Goal: Task Accomplishment & Management: Manage account settings

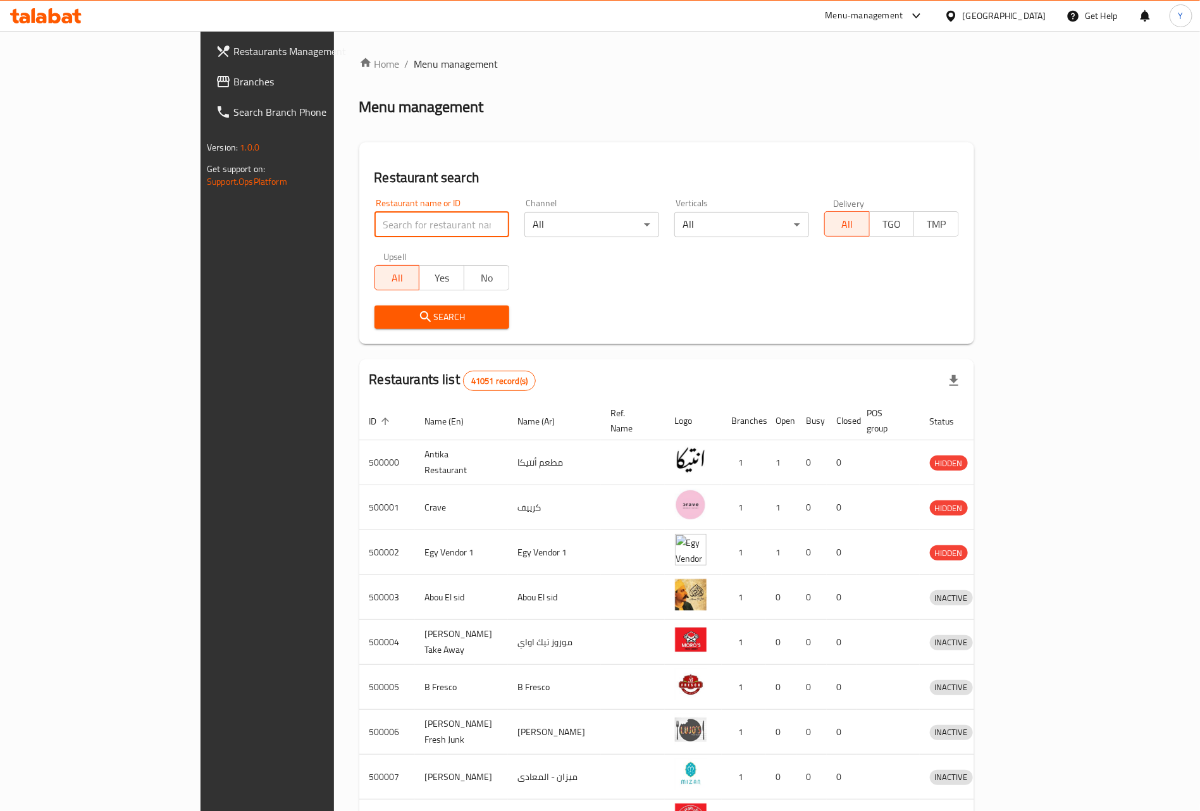
click at [375, 212] on input "search" at bounding box center [442, 224] width 135 height 25
type input "702212"
click button "Search" at bounding box center [442, 317] width 135 height 23
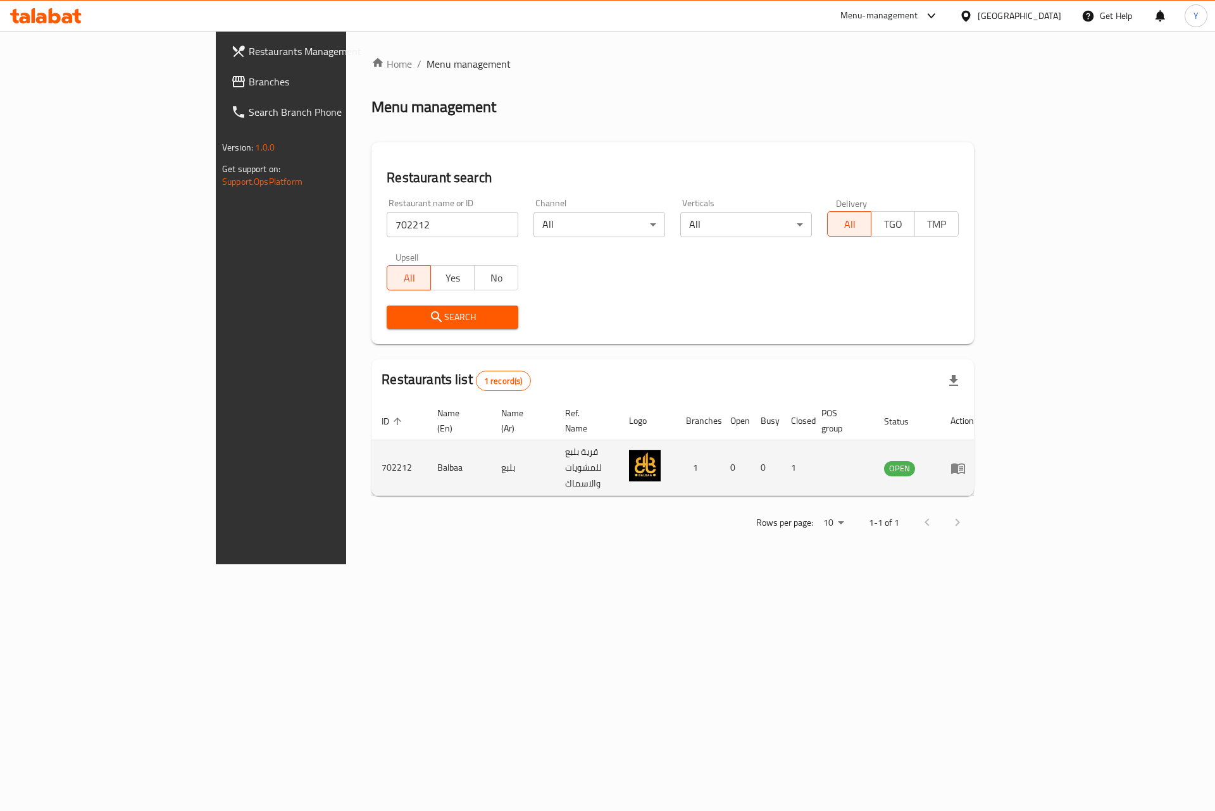
click at [984, 441] on td "enhanced table" at bounding box center [962, 468] width 44 height 56
click at [965, 463] on icon "enhanced table" at bounding box center [958, 468] width 14 height 11
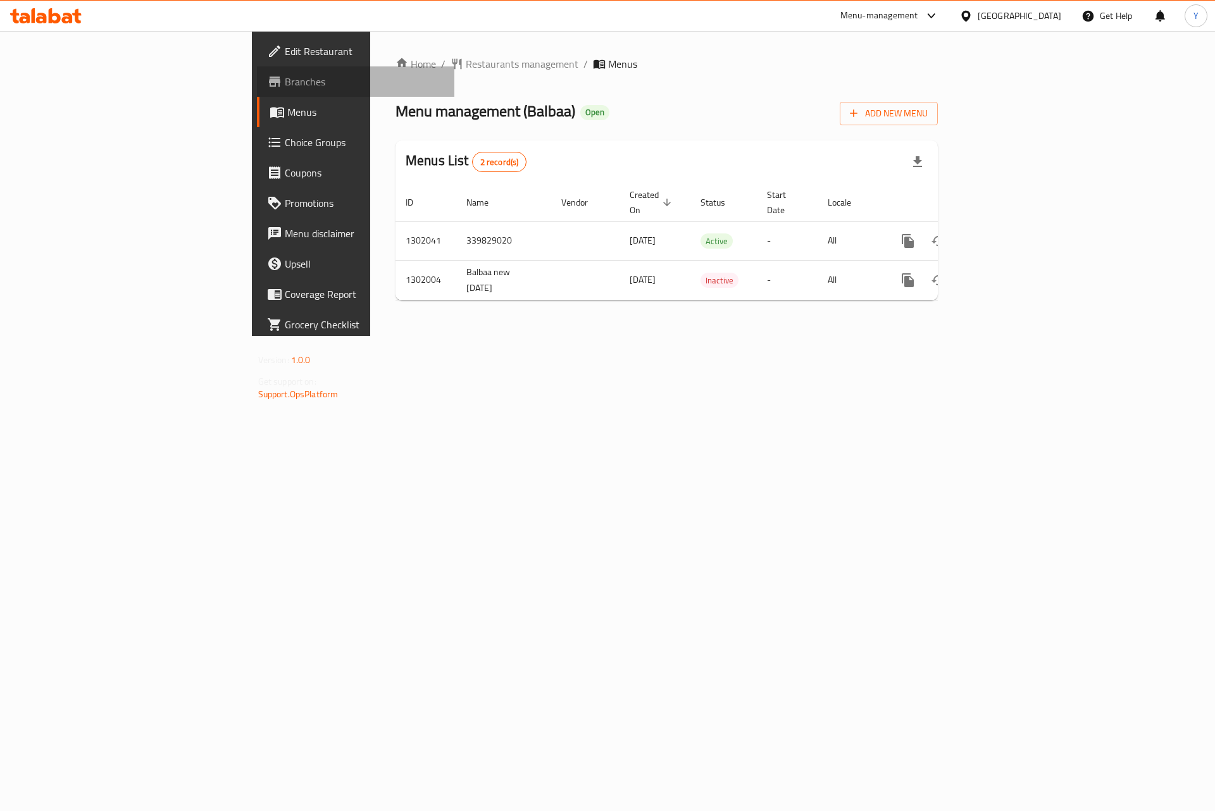
click at [285, 78] on span "Branches" at bounding box center [365, 81] width 160 height 15
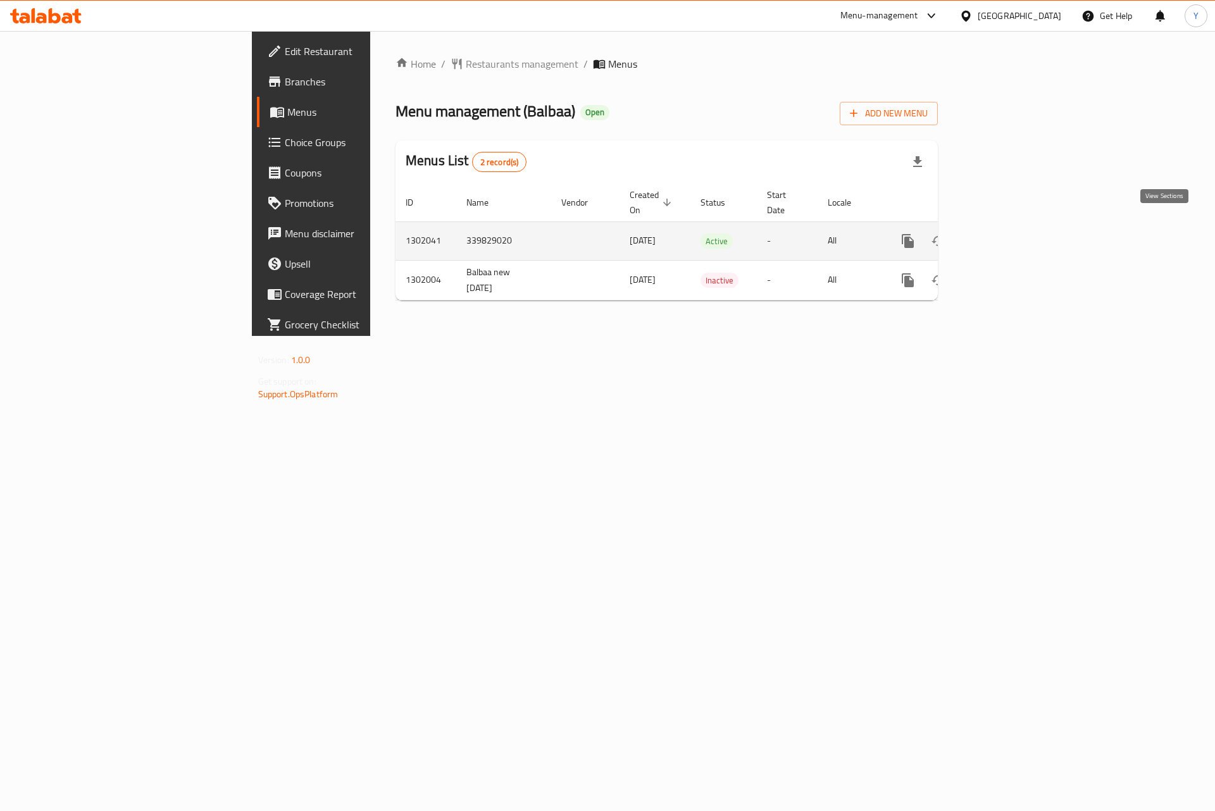
click at [1014, 228] on link "enhanced table" at bounding box center [999, 241] width 30 height 30
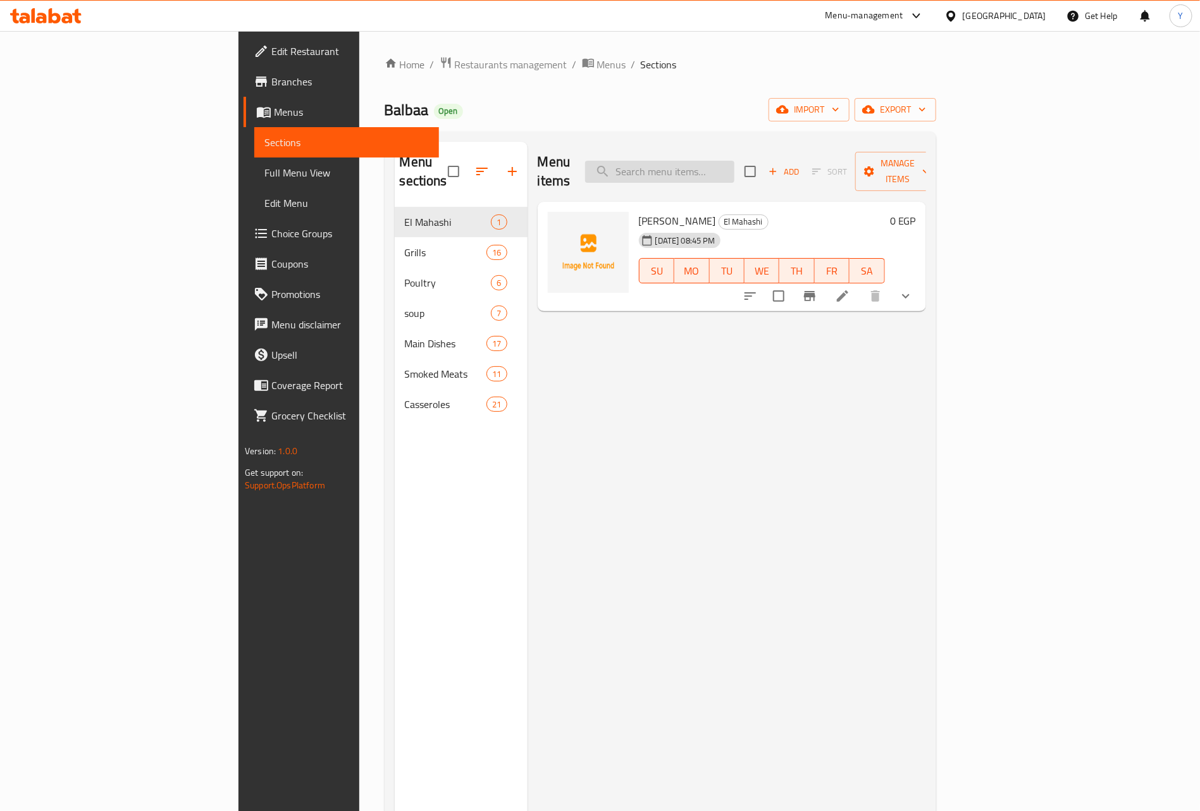
click at [714, 169] on input "search" at bounding box center [659, 172] width 149 height 22
paste input "مكس لحوم"
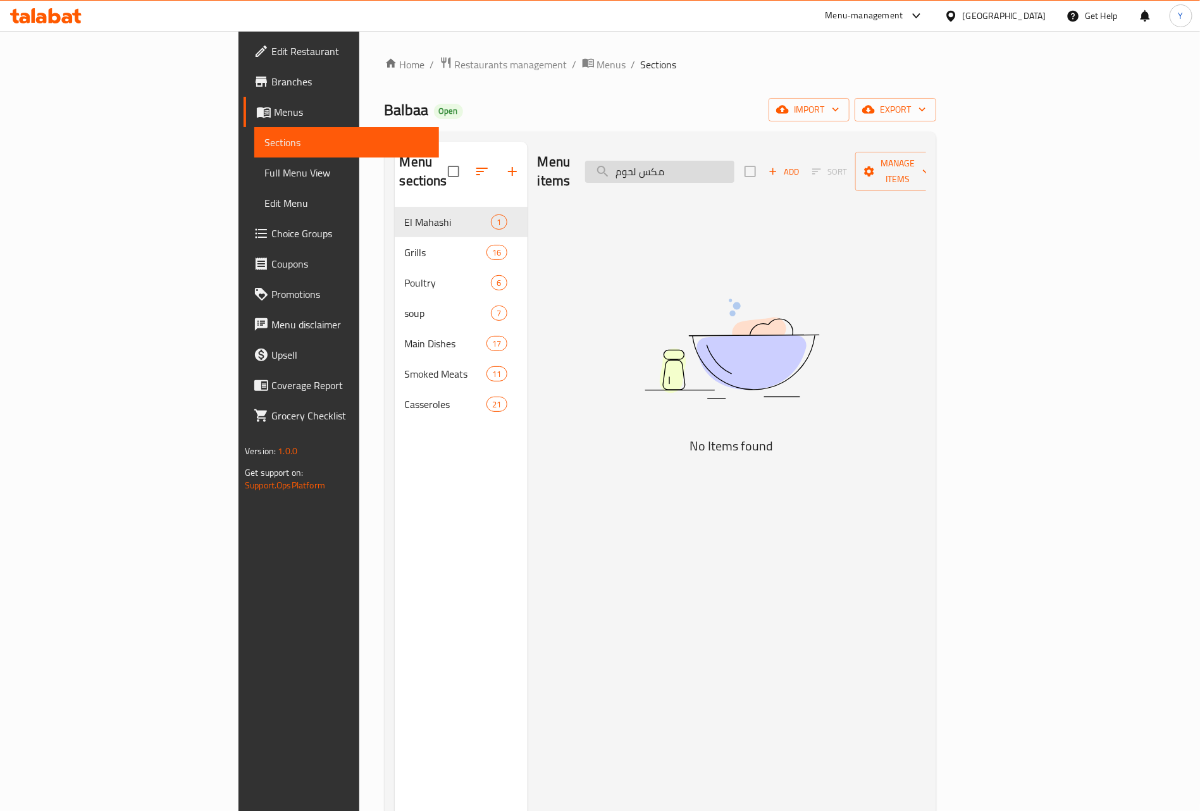
click at [716, 166] on input "مكس لحوم" at bounding box center [659, 172] width 149 height 22
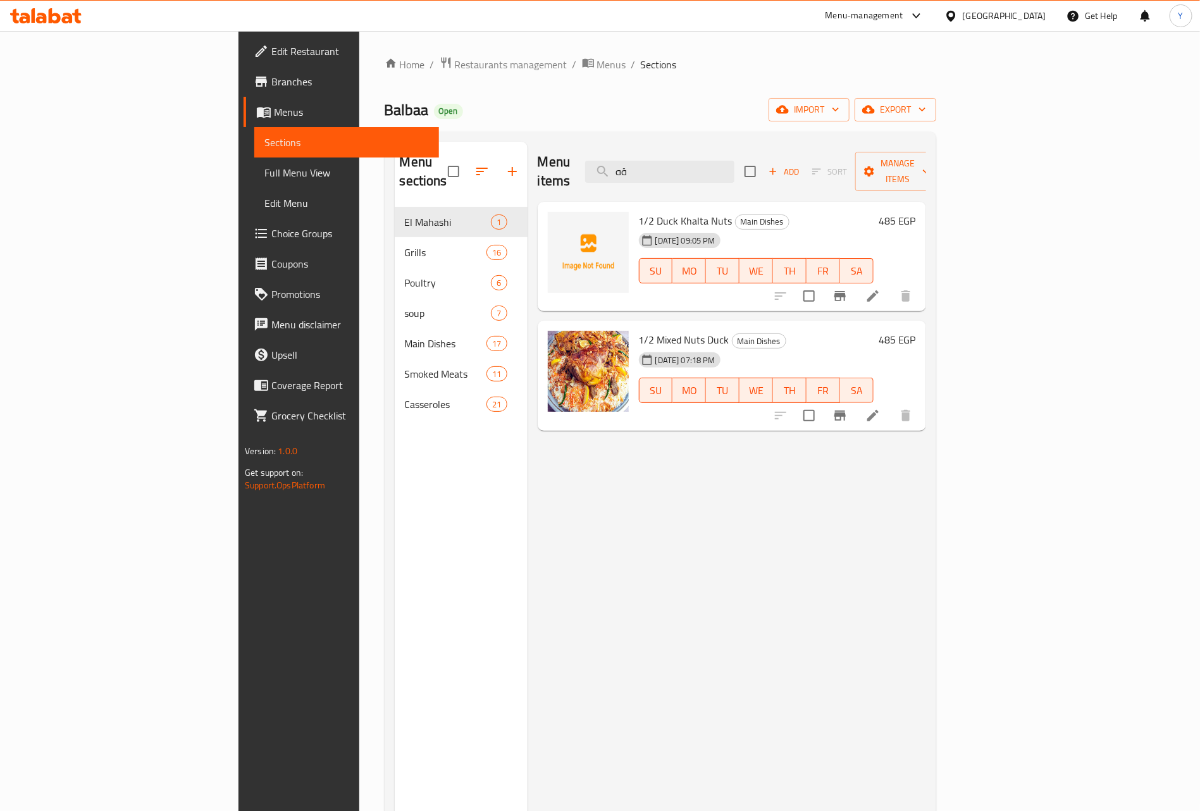
type input "ة"
click at [735, 163] on input "mix" at bounding box center [659, 172] width 149 height 22
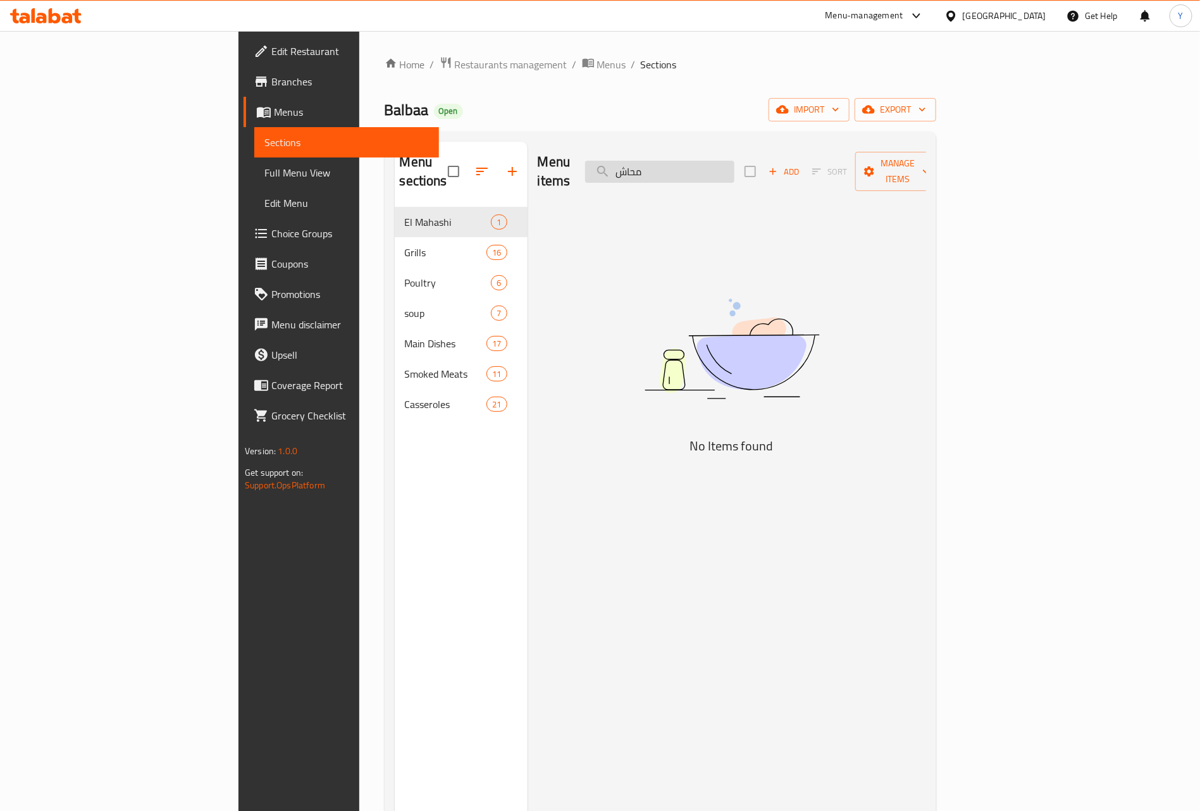
type input "محاشي"
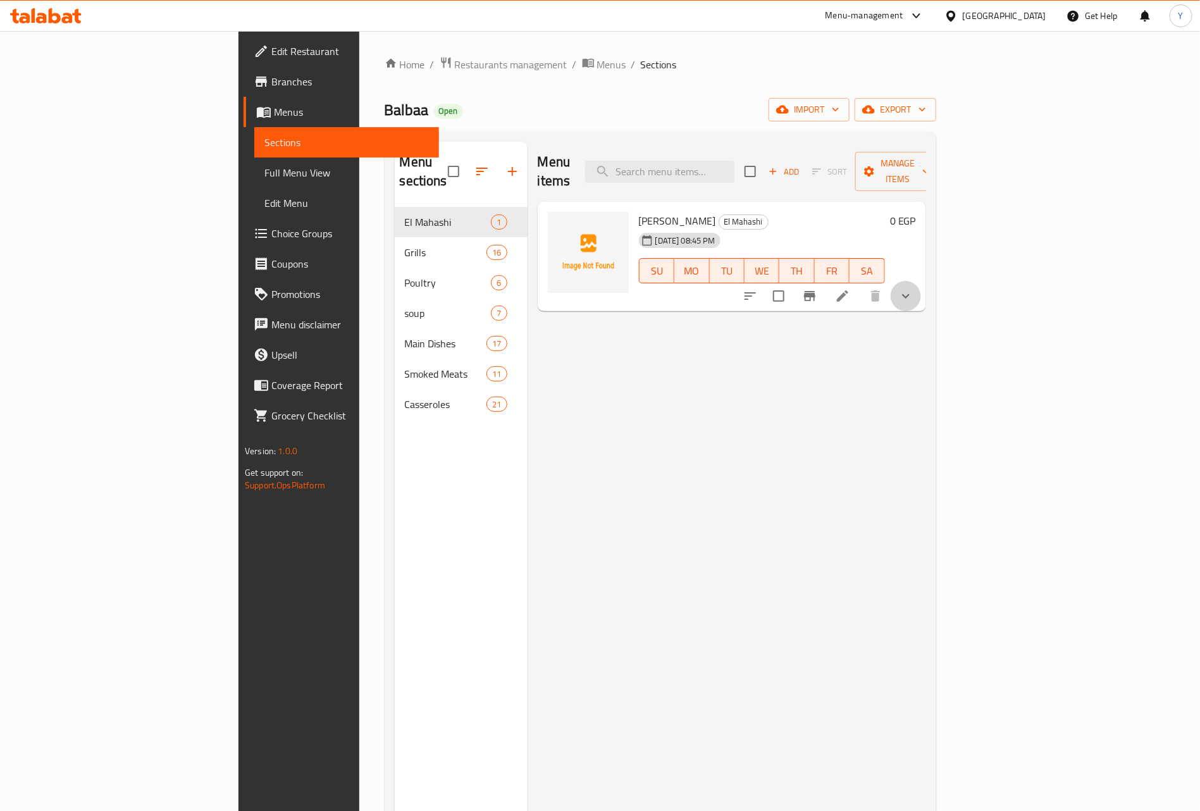
click at [921, 281] on button "show more" at bounding box center [906, 296] width 30 height 30
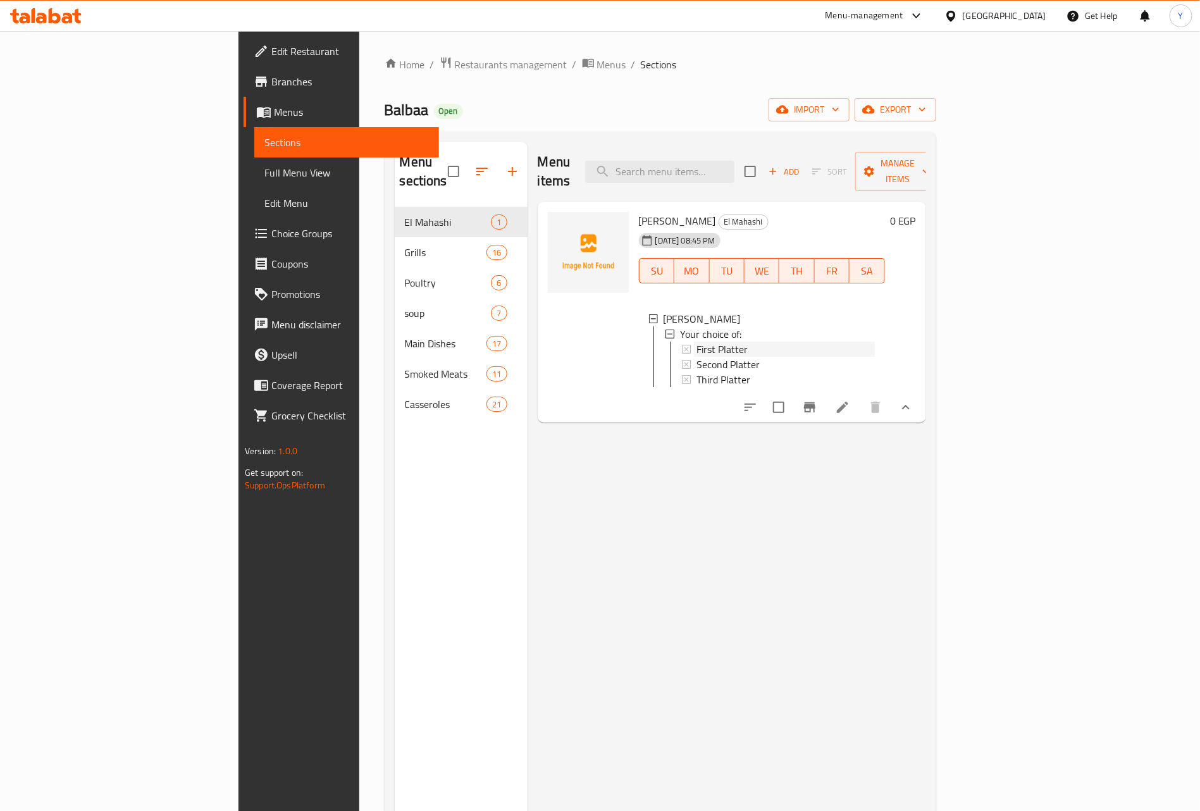
click at [701, 342] on div "First Platter" at bounding box center [786, 349] width 178 height 15
click at [697, 372] on span "Third Platter" at bounding box center [724, 379] width 54 height 15
click at [699, 357] on span "Second Platter" at bounding box center [728, 364] width 63 height 15
click at [735, 161] on input "search" at bounding box center [659, 172] width 149 height 22
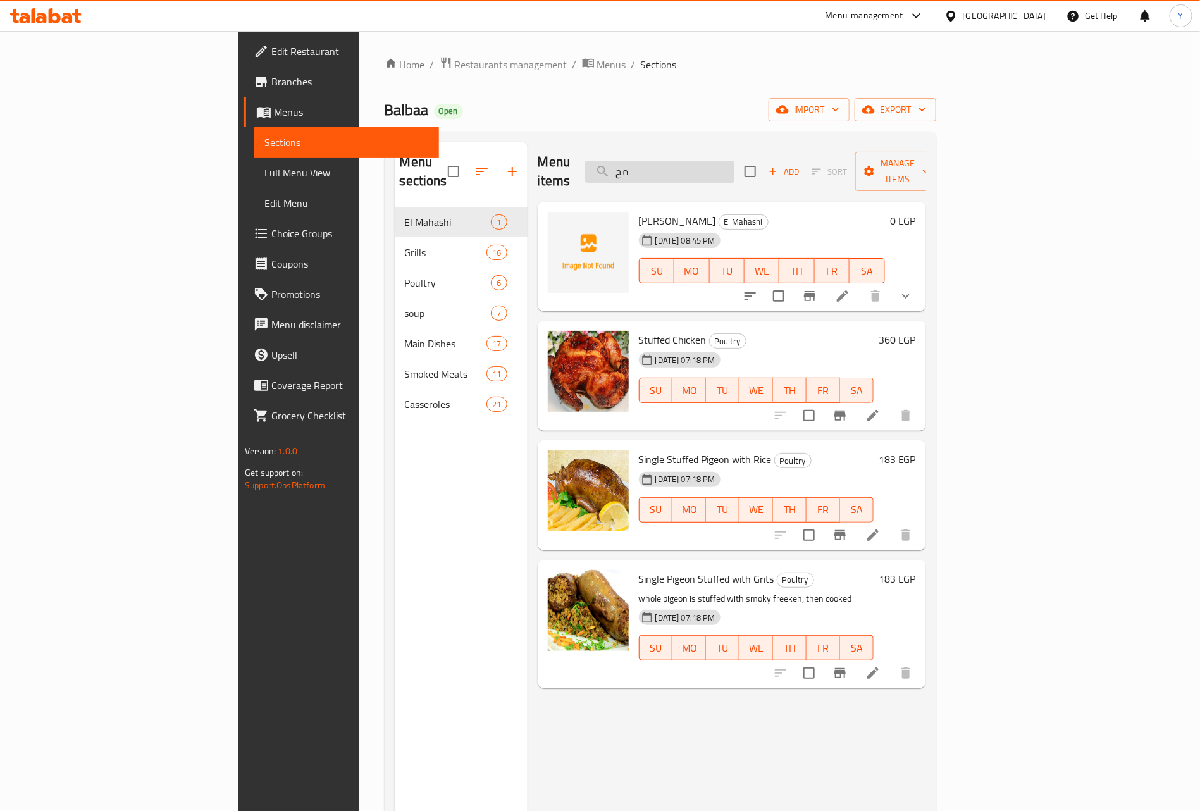
type input "مح"
click at [849, 290] on icon at bounding box center [842, 295] width 11 height 11
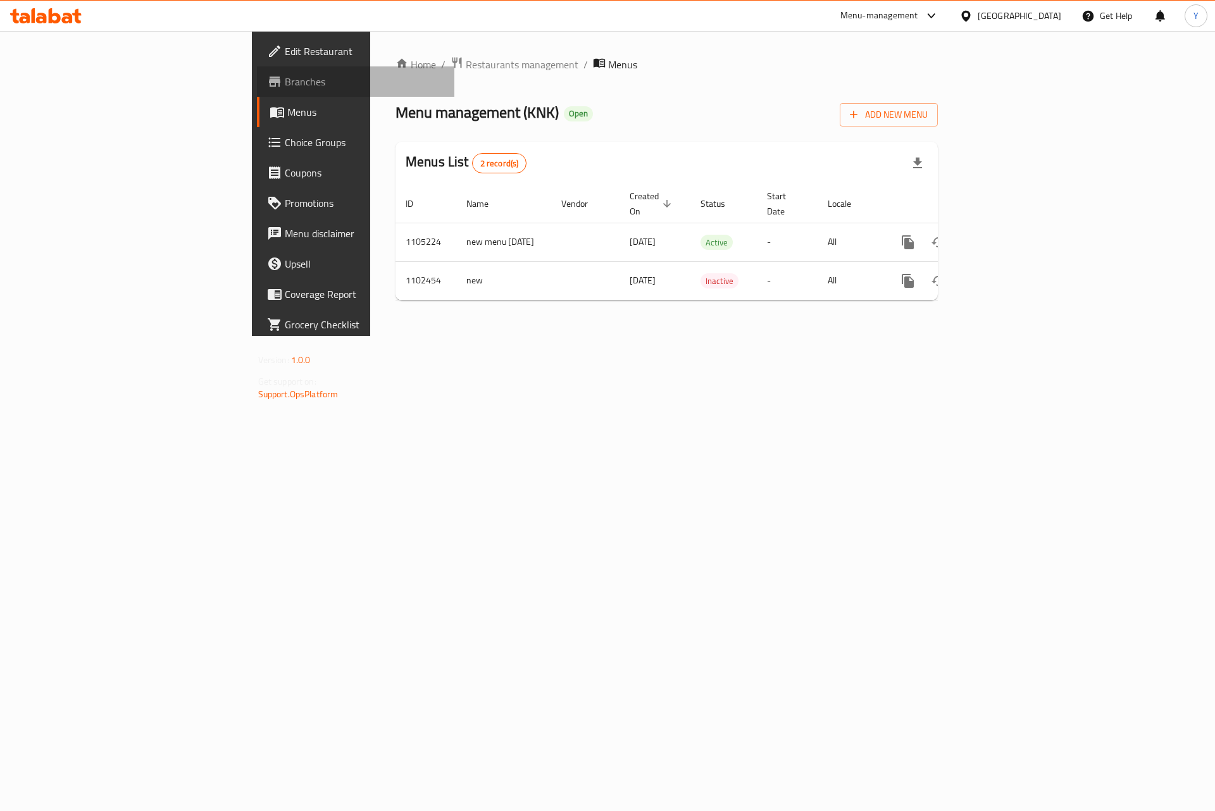
click at [285, 77] on span "Branches" at bounding box center [365, 81] width 160 height 15
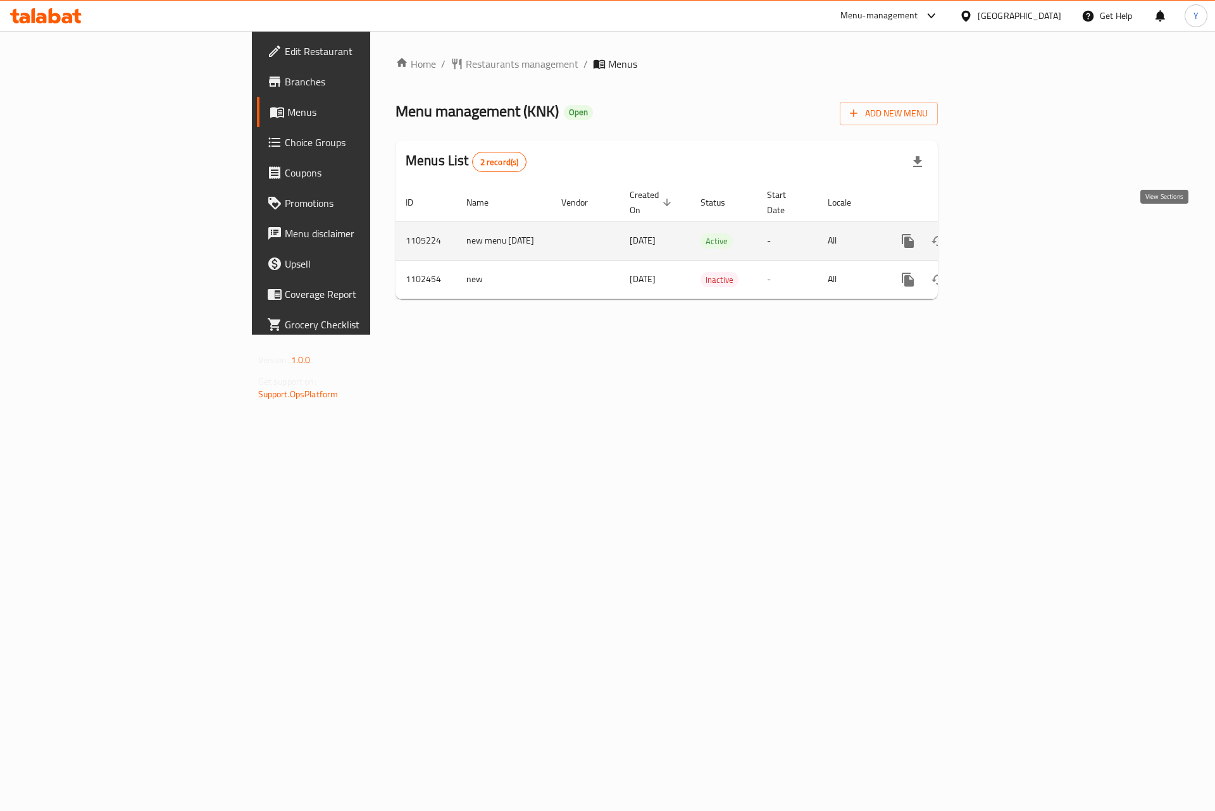
click at [1005, 235] on icon "enhanced table" at bounding box center [998, 240] width 11 height 11
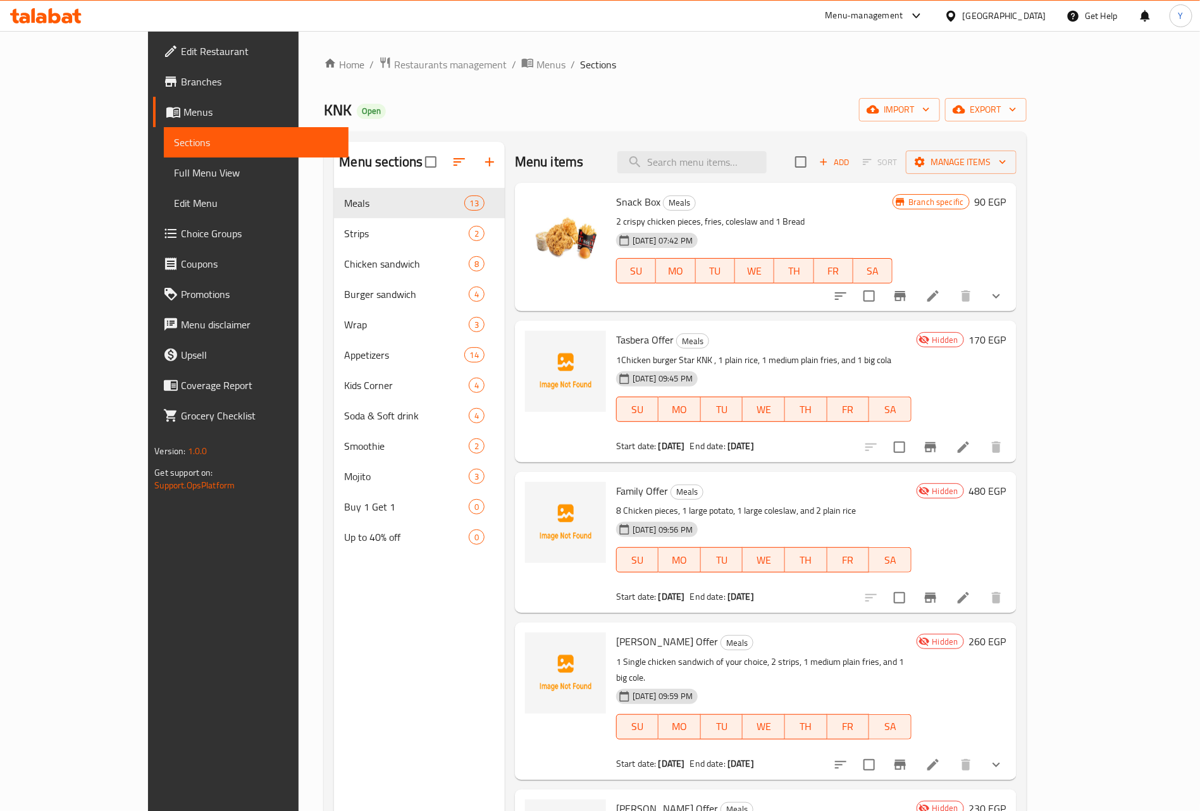
drag, startPoint x: 232, startPoint y: 258, endPoint x: 260, endPoint y: 263, distance: 28.2
click at [324, 259] on div "Menu sections Meals 13 Strips 2 Chicken sandwich 8 Burger sandwich 4 Wrap 3 App…" at bounding box center [675, 547] width 702 height 831
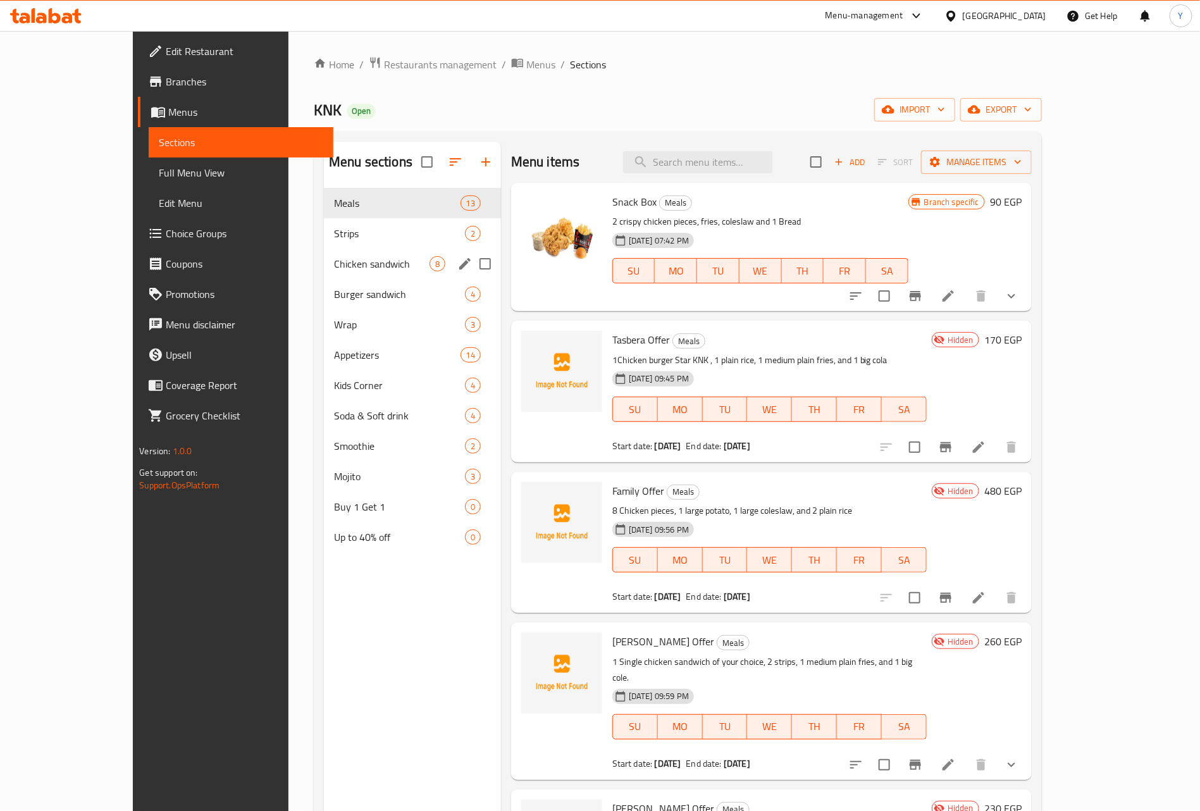
click at [334, 263] on span "Chicken sandwich" at bounding box center [382, 263] width 96 height 15
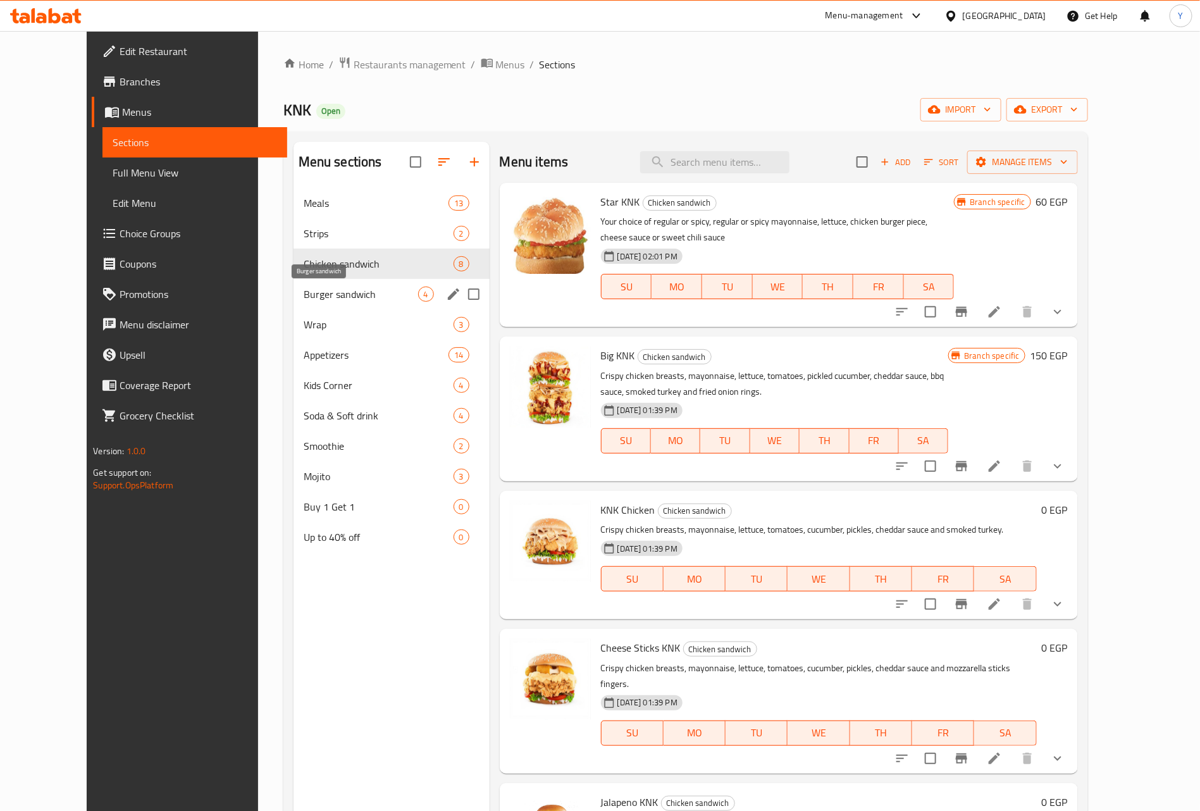
click at [338, 287] on span "Burger sandwich" at bounding box center [361, 294] width 115 height 15
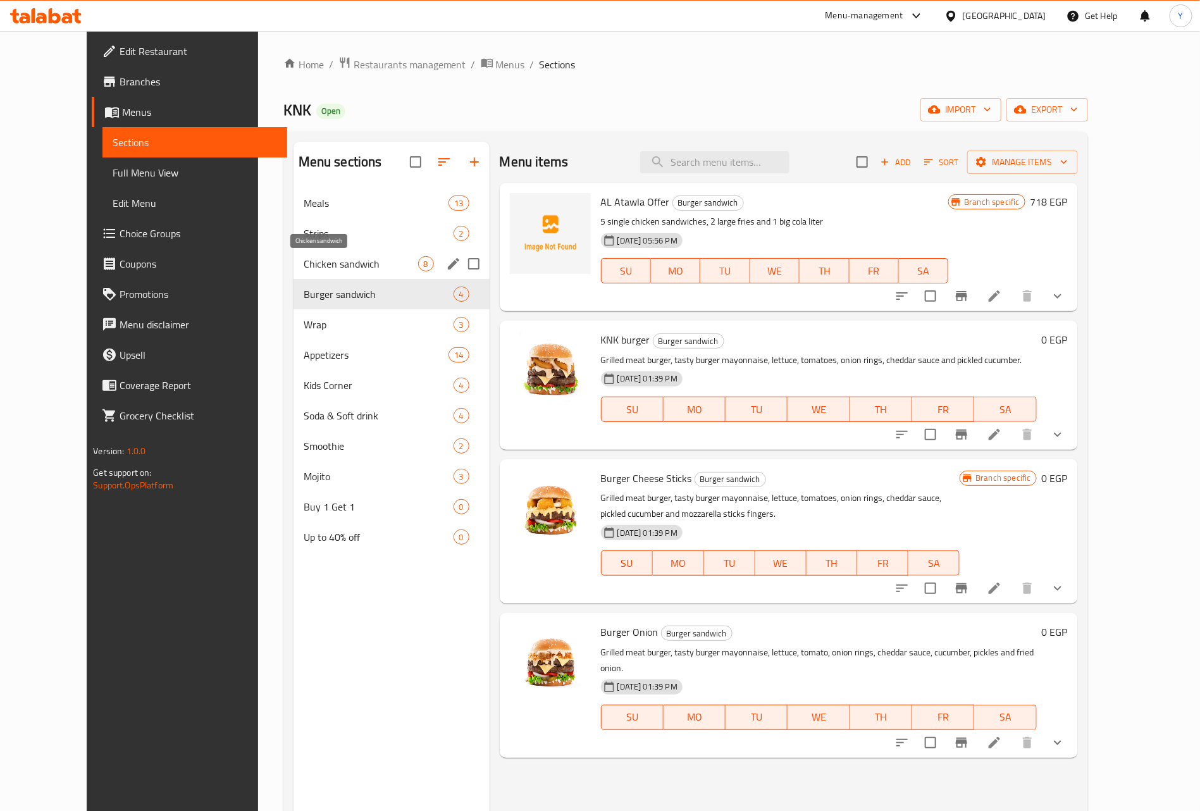
click at [323, 265] on span "Chicken sandwich" at bounding box center [361, 263] width 115 height 15
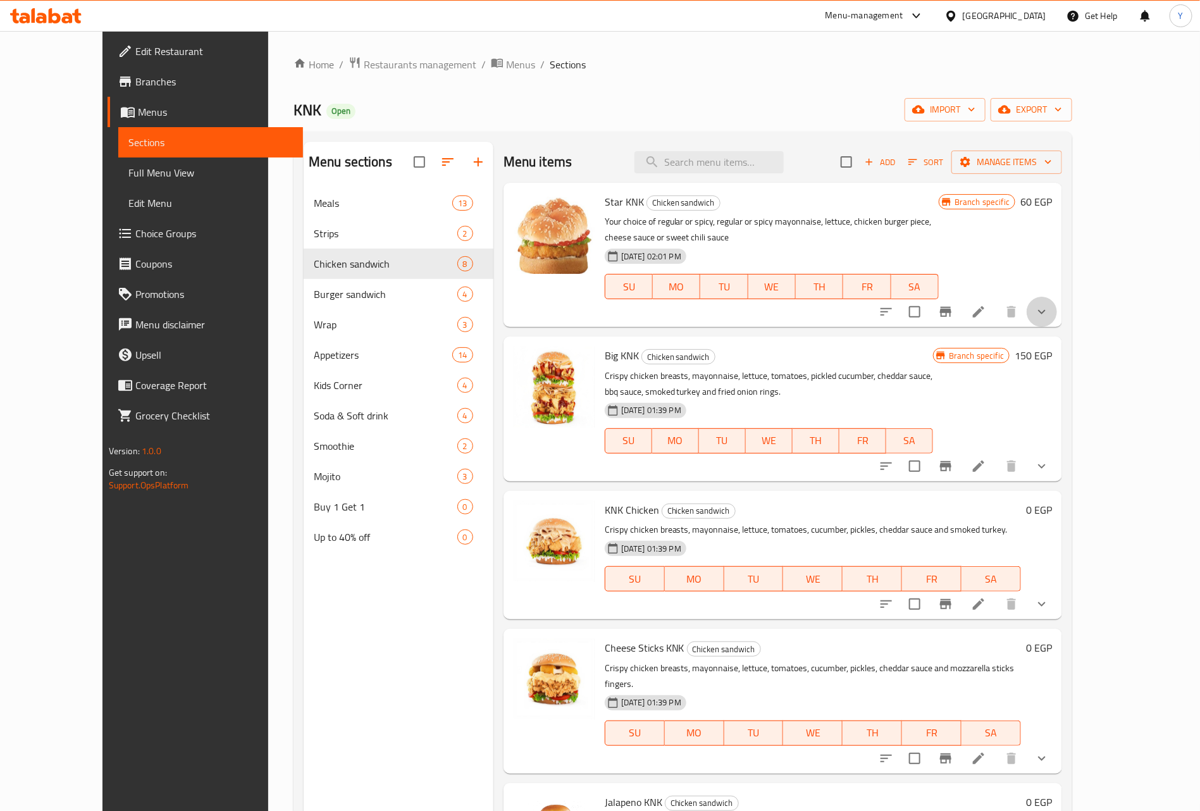
click at [1050, 306] on icon "show more" at bounding box center [1042, 311] width 15 height 15
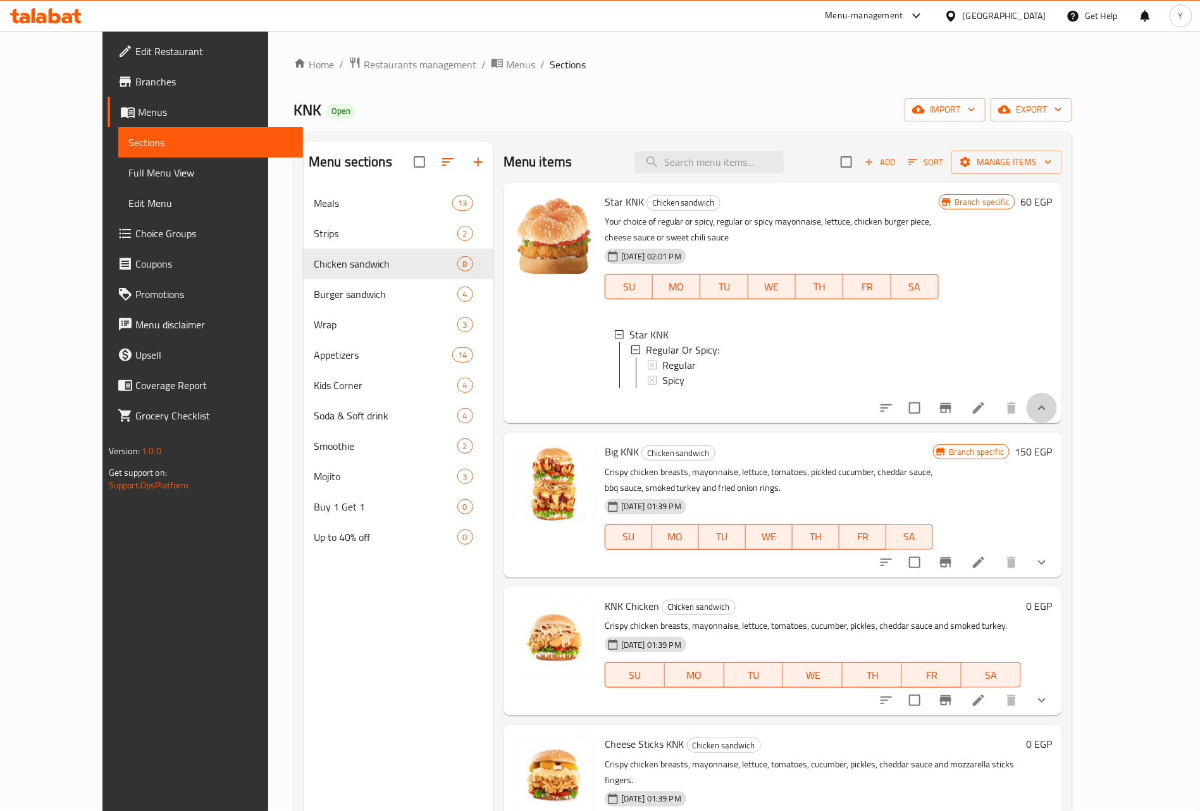
click at [1057, 420] on button "show more" at bounding box center [1042, 408] width 30 height 30
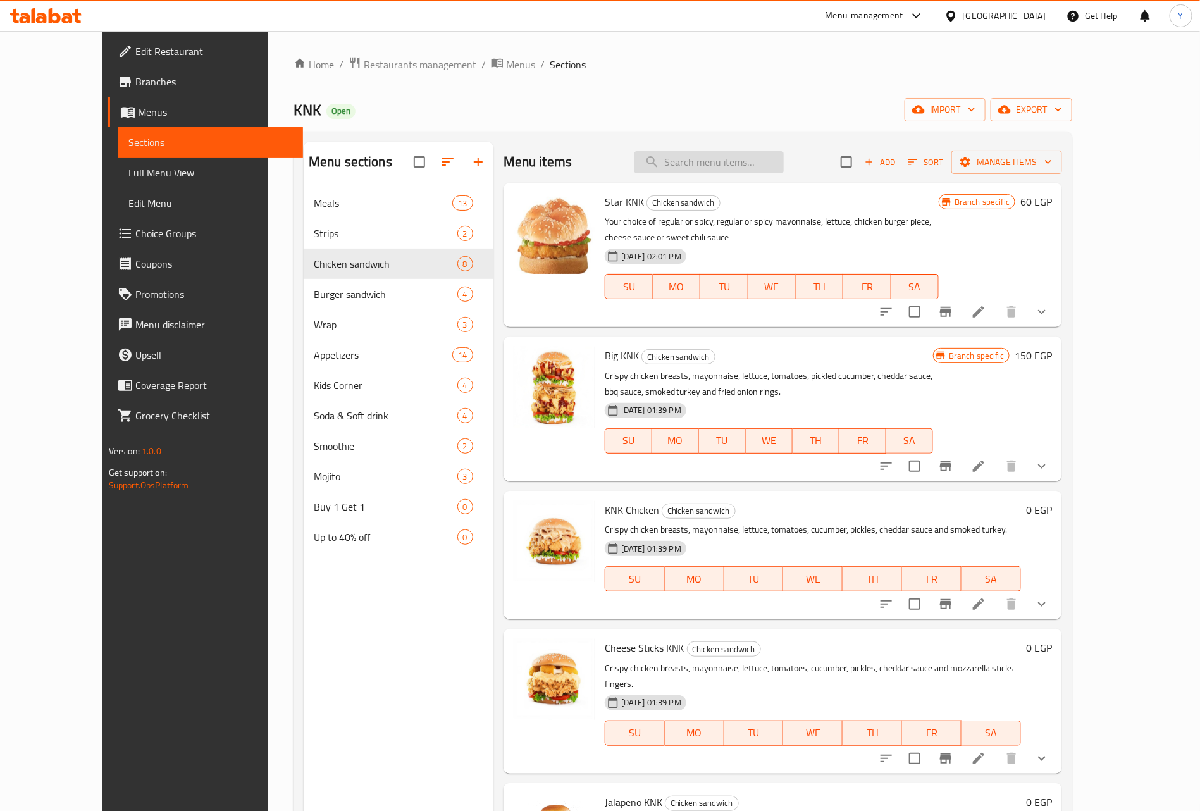
click at [738, 164] on input "search" at bounding box center [709, 162] width 149 height 22
paste input "Fries"
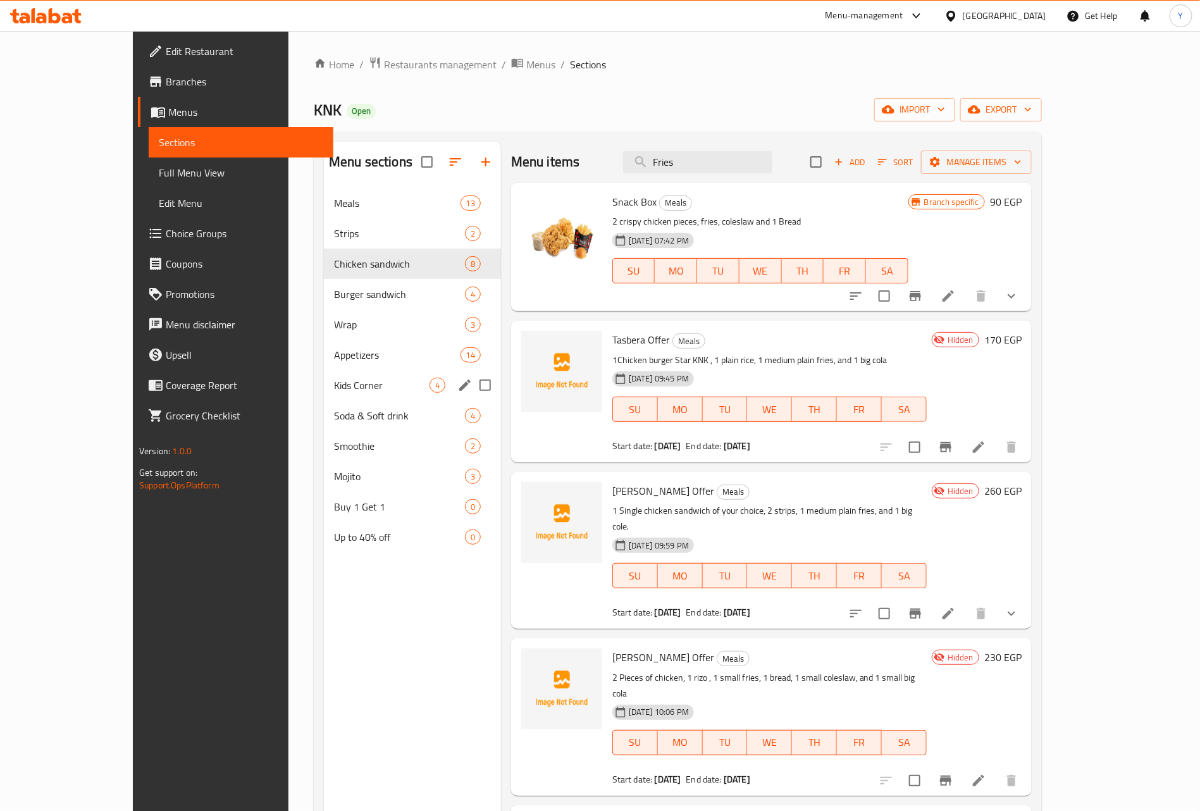
type input "Fries"
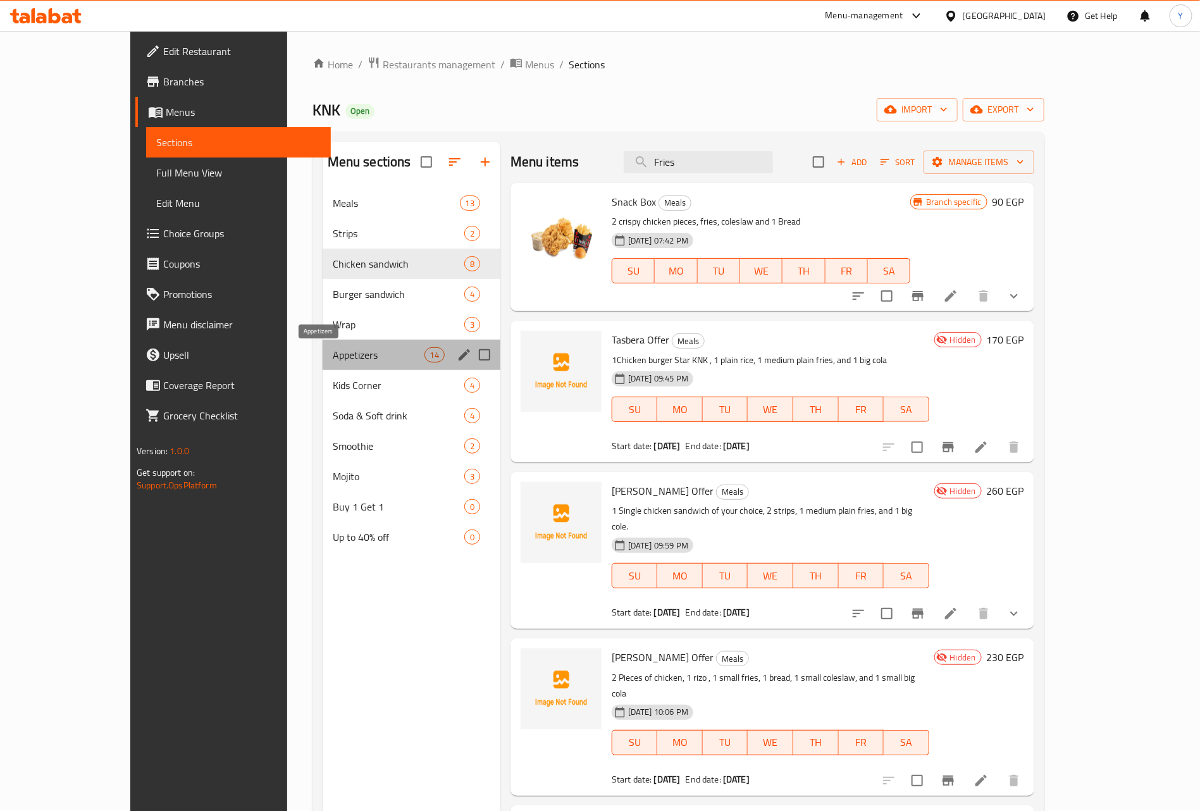
click at [374, 361] on span "Appetizers" at bounding box center [379, 354] width 92 height 15
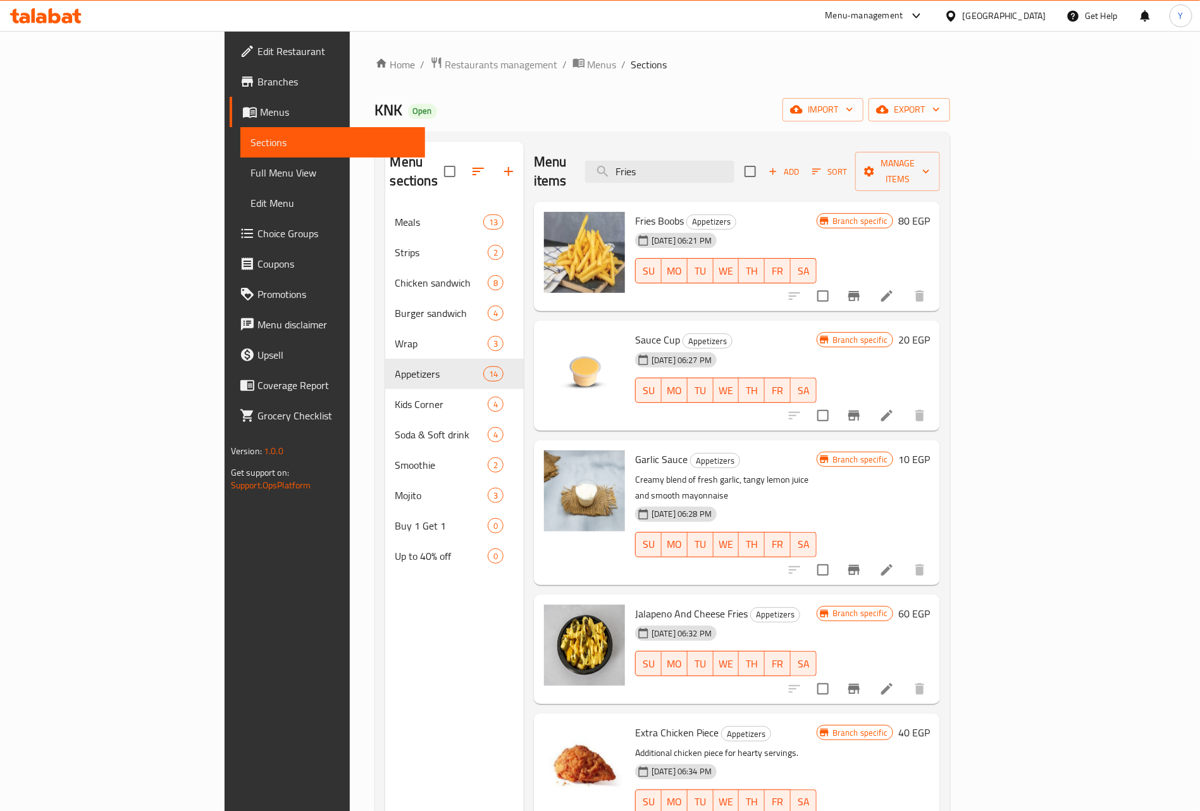
click at [806, 331] on h6 "Sauce Cup Appetizers" at bounding box center [726, 340] width 182 height 18
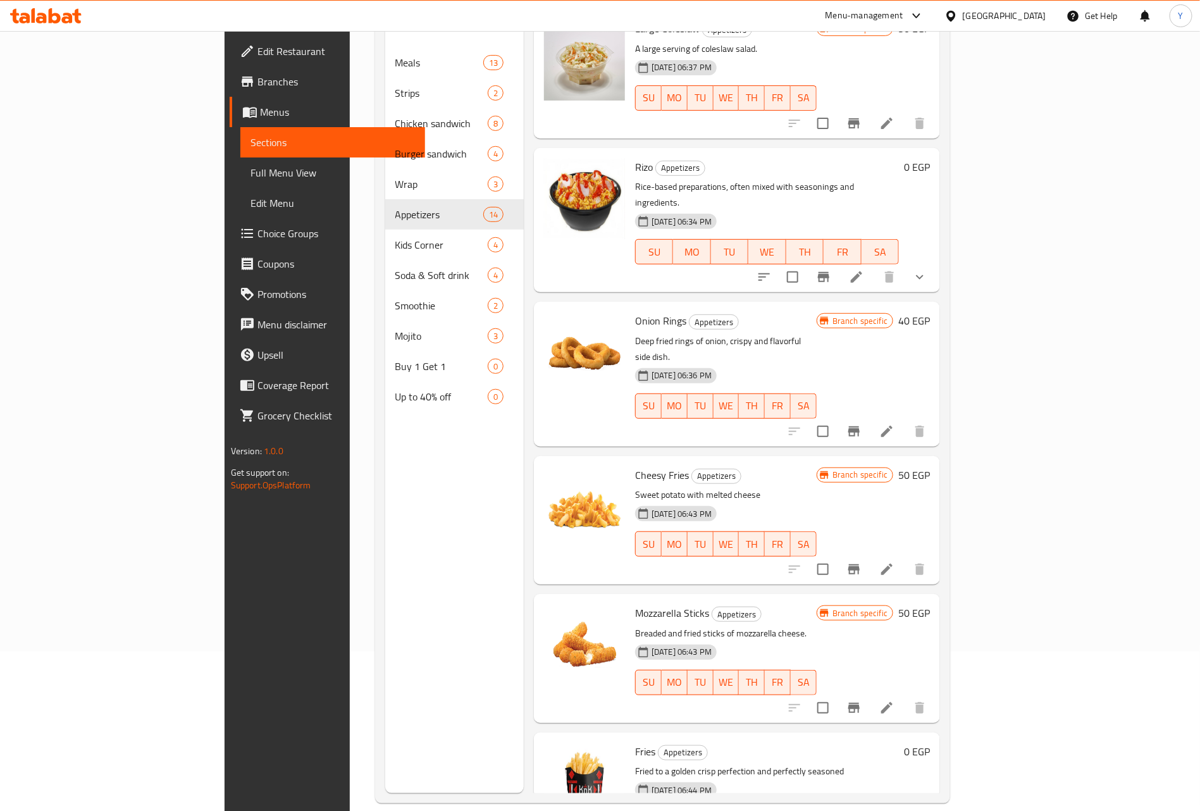
scroll to position [177, 0]
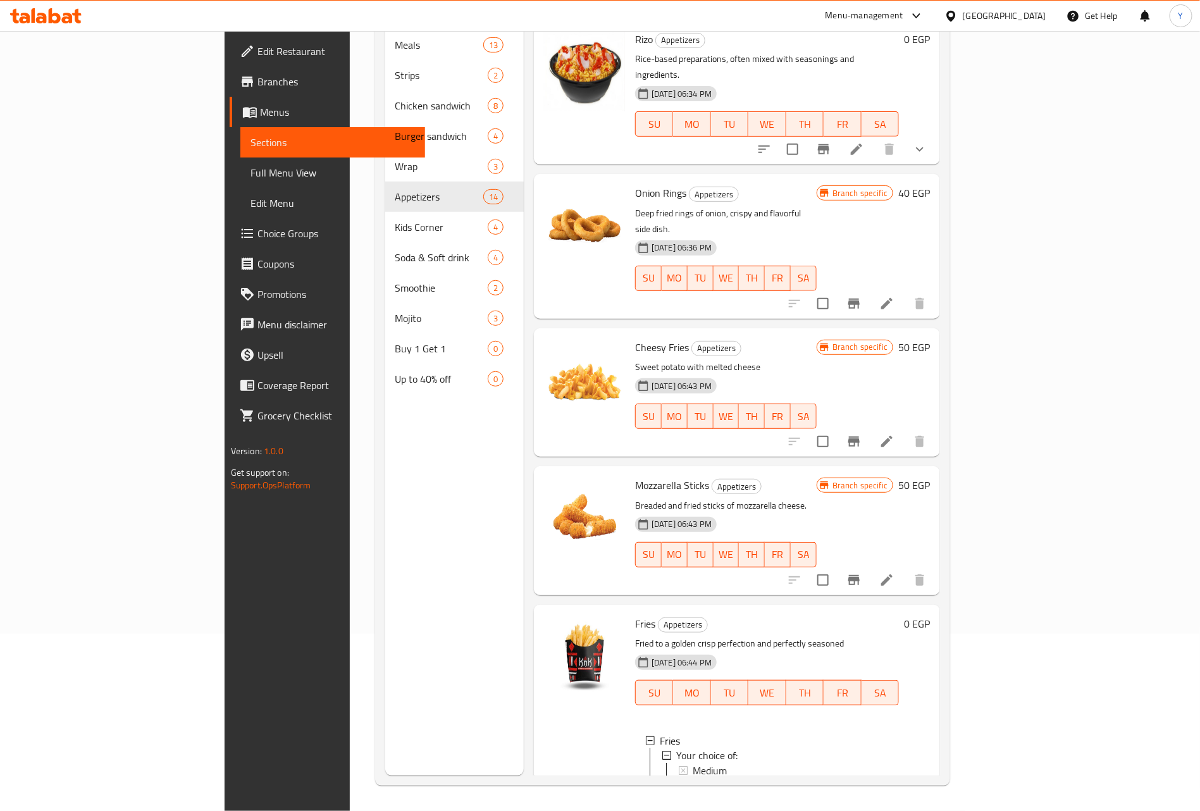
scroll to position [2, 0]
click at [875, 803] on li at bounding box center [856, 814] width 35 height 23
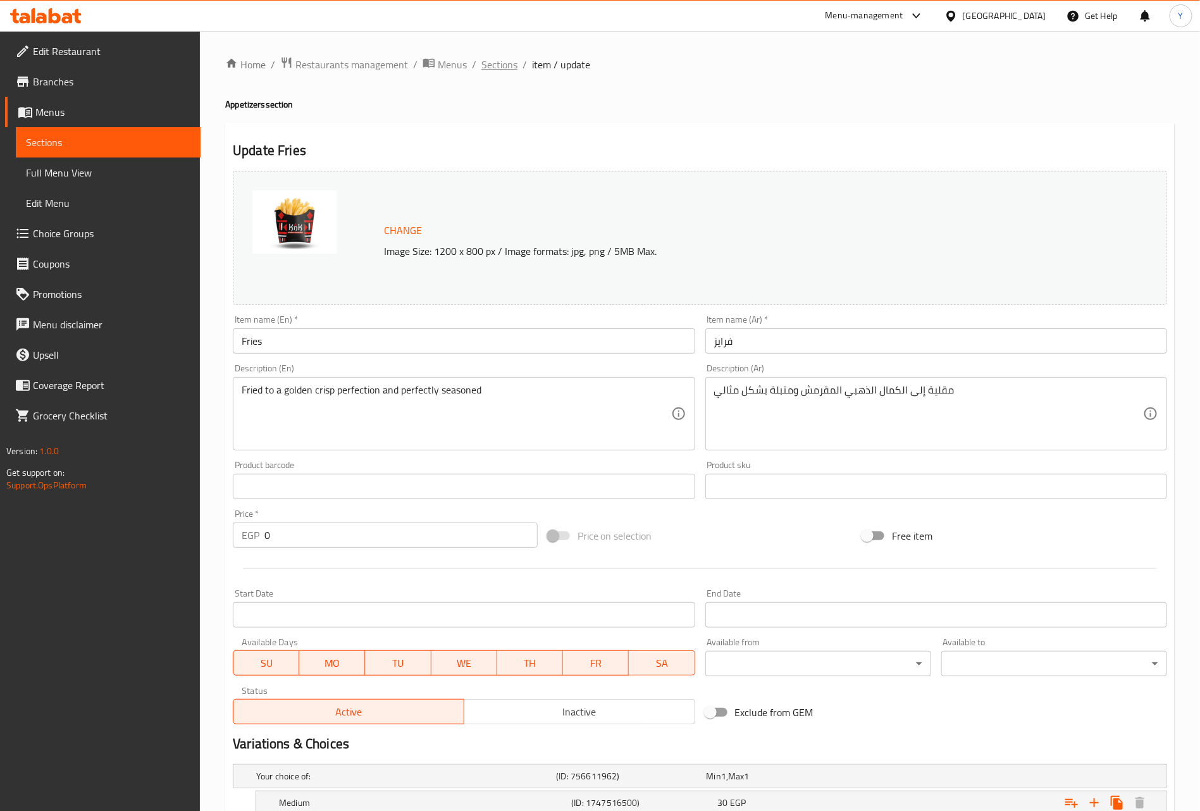
click at [496, 66] on span "Sections" at bounding box center [500, 64] width 36 height 15
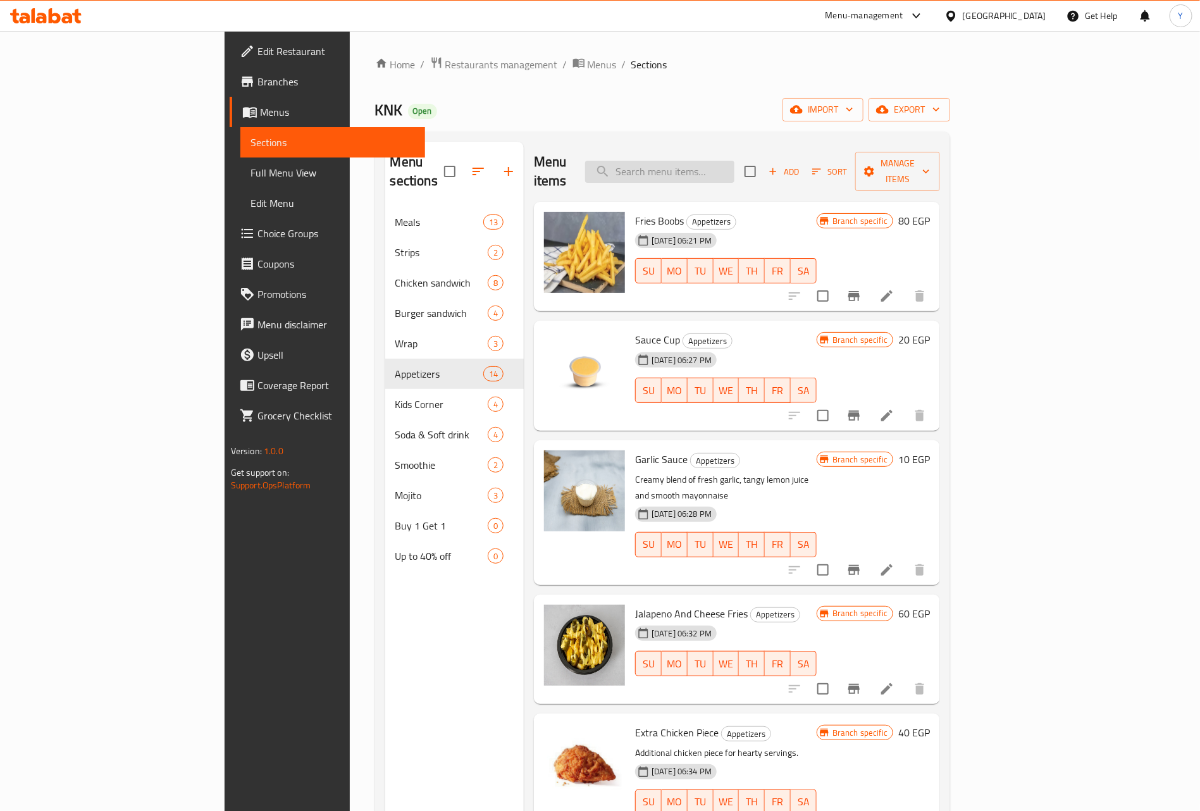
click at [735, 161] on input "search" at bounding box center [659, 172] width 149 height 22
paste input "chicken pieces"
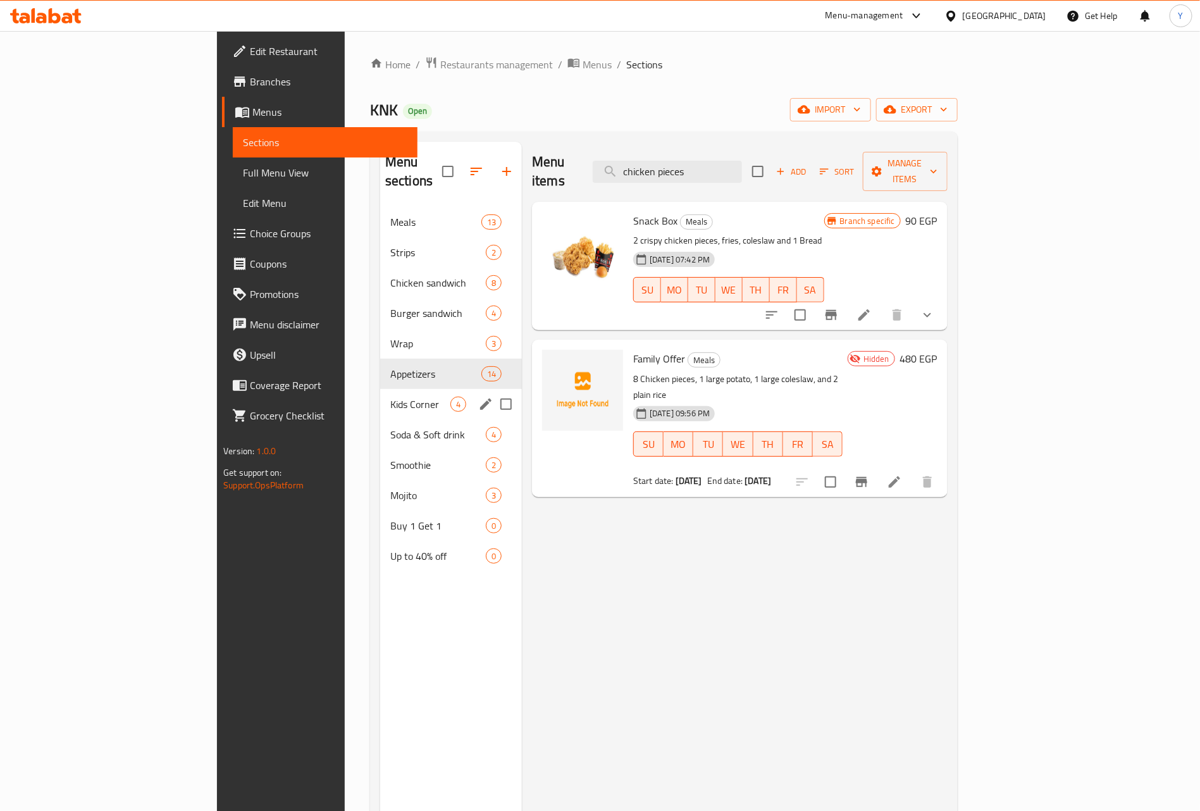
click at [390, 397] on span "Kids Corner" at bounding box center [420, 404] width 60 height 15
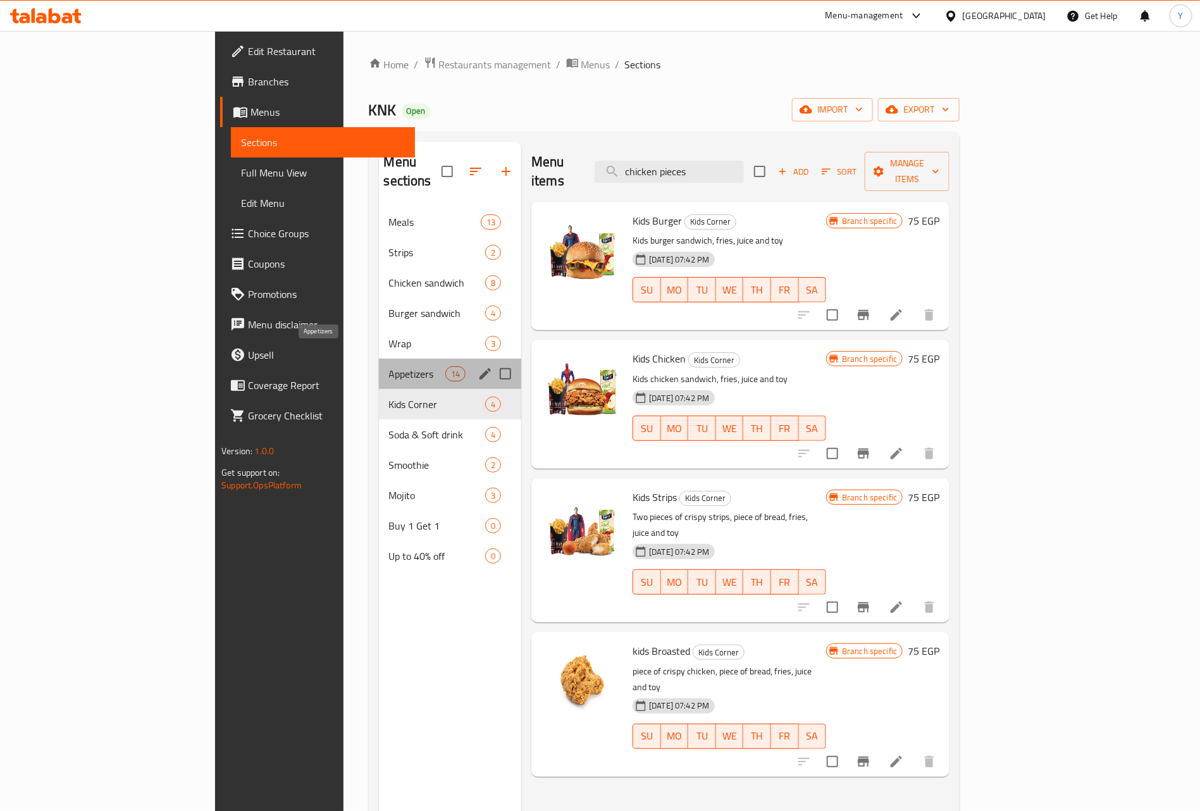
click at [389, 366] on span "Appetizers" at bounding box center [417, 373] width 56 height 15
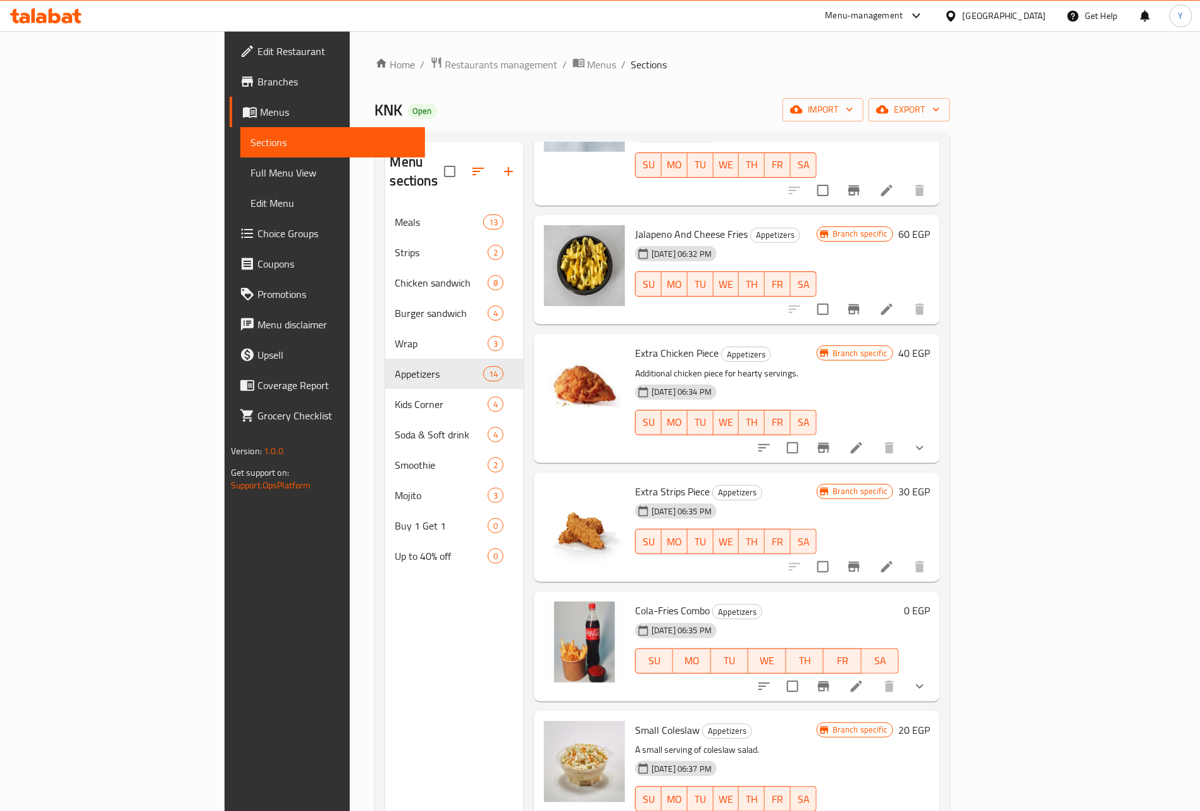
scroll to position [475, 0]
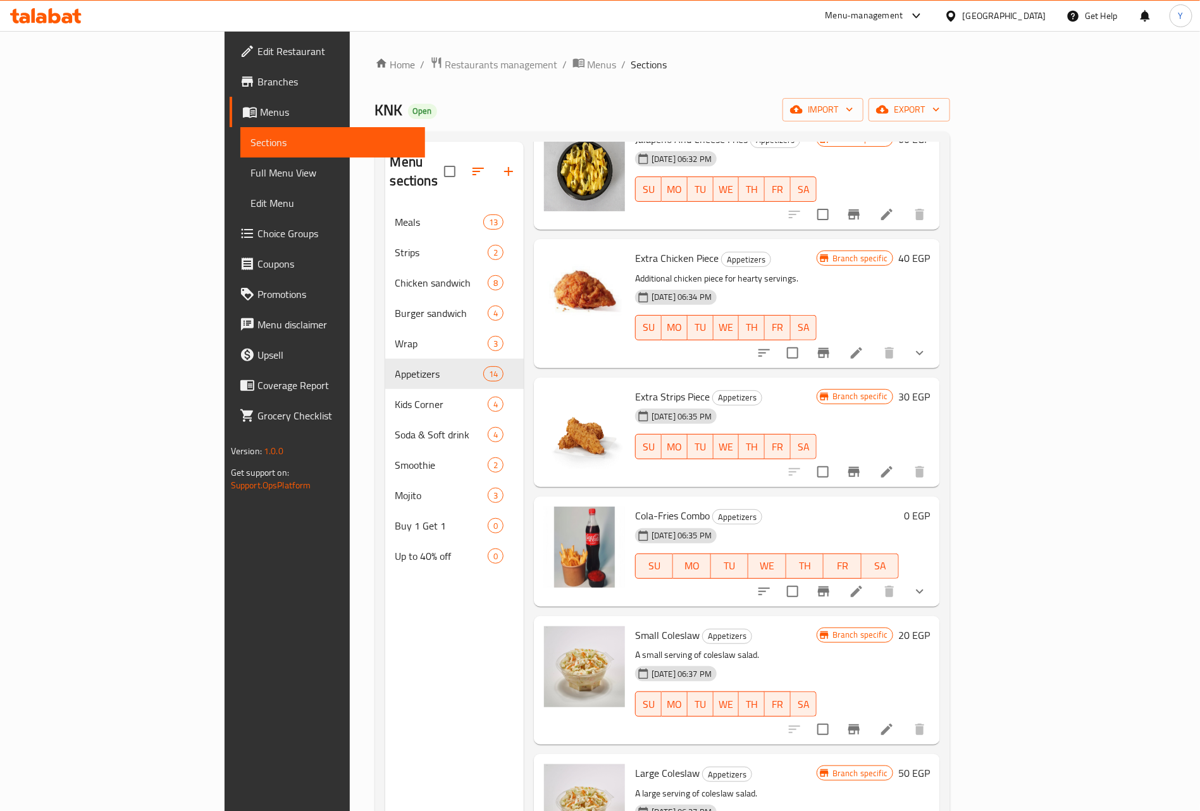
click at [635, 249] on span "Extra Chicken Piece" at bounding box center [677, 258] width 84 height 19
drag, startPoint x: 591, startPoint y: 218, endPoint x: 644, endPoint y: 217, distance: 52.5
click at [644, 249] on span "Extra Chicken Piece" at bounding box center [677, 258] width 84 height 19
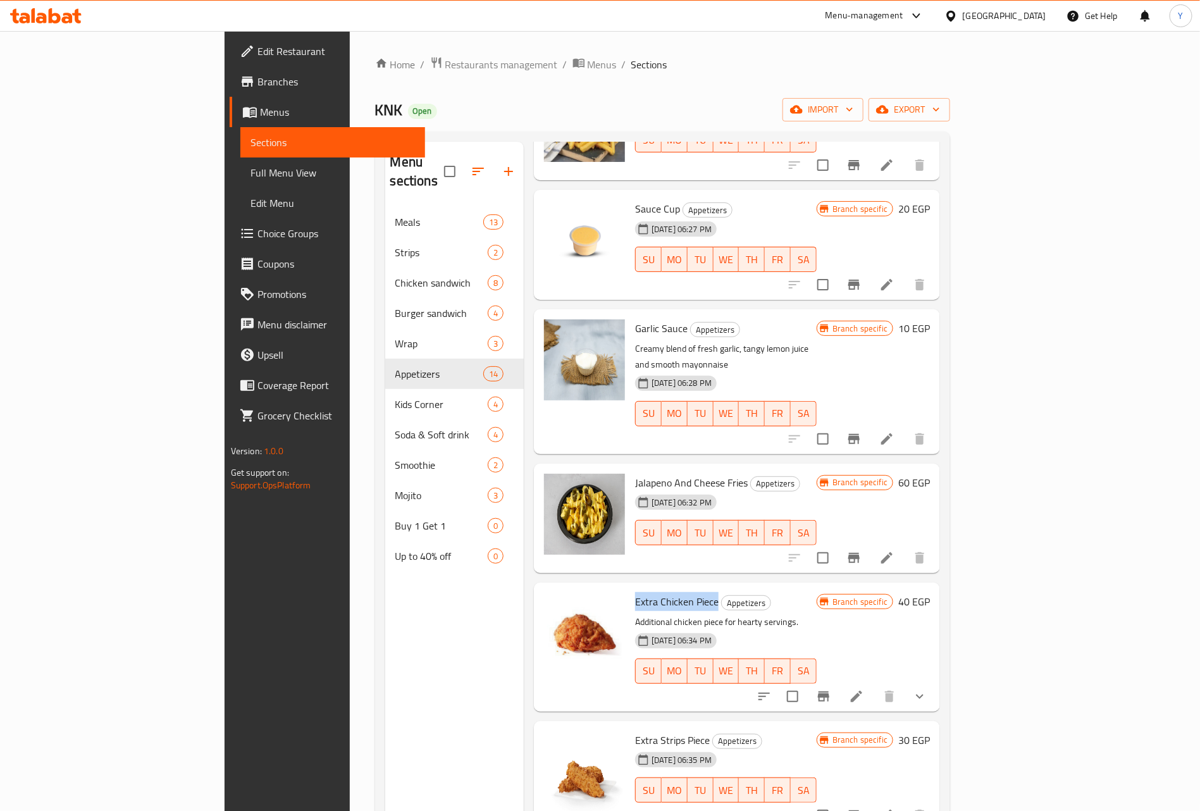
scroll to position [0, 0]
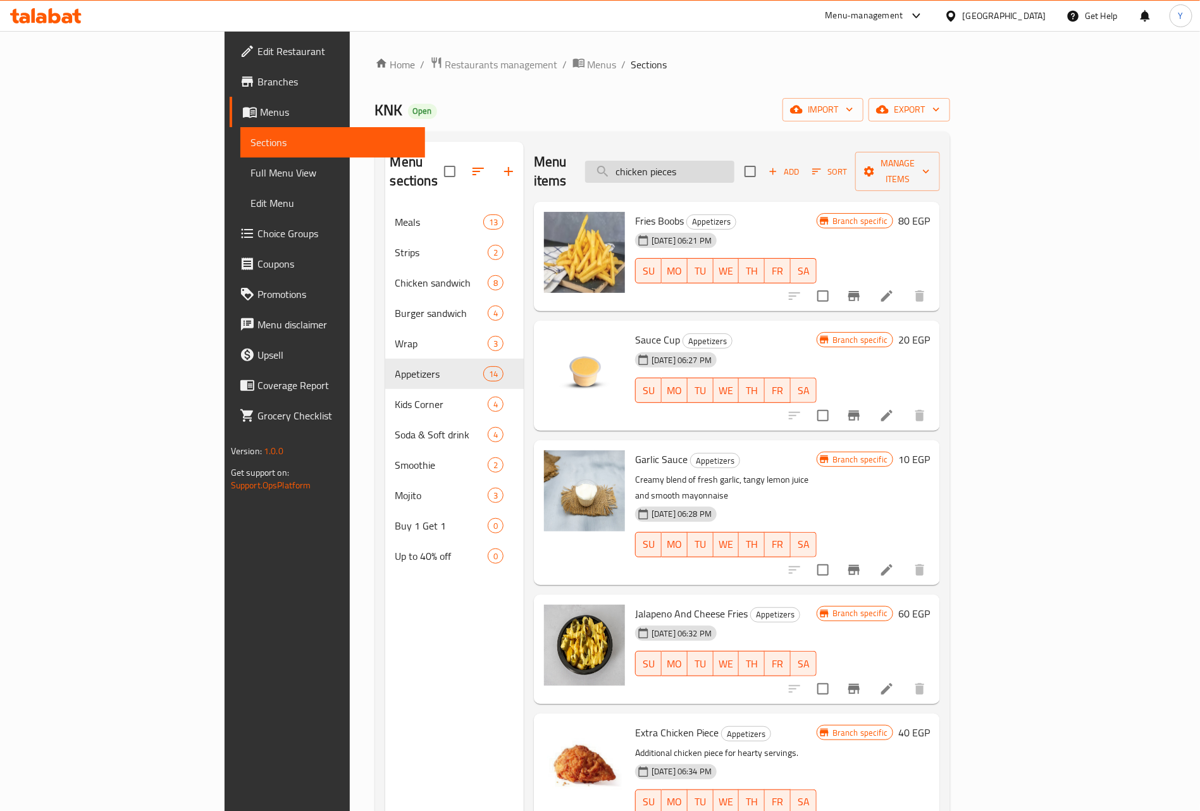
click at [735, 165] on input "chicken pieces" at bounding box center [659, 172] width 149 height 22
paste input "breasts"
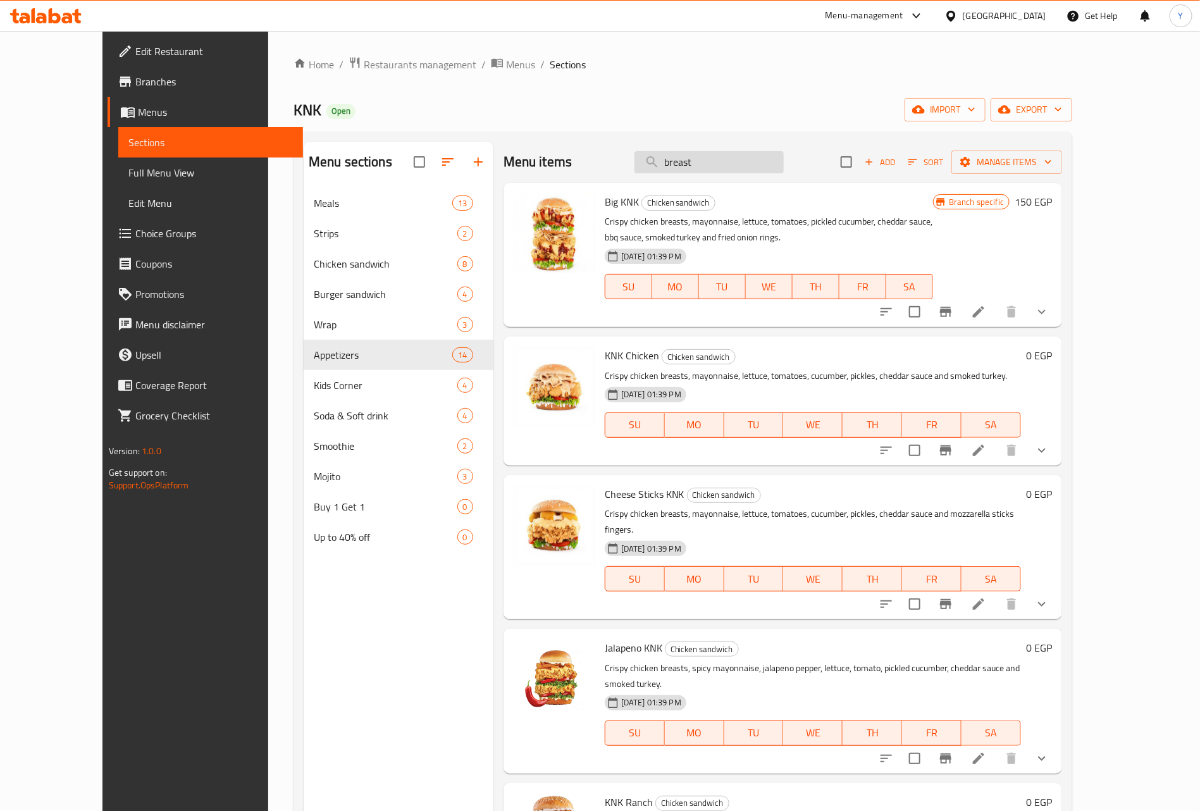
click at [737, 154] on input "breast" at bounding box center [709, 162] width 149 height 22
paste input "crispy chicken"
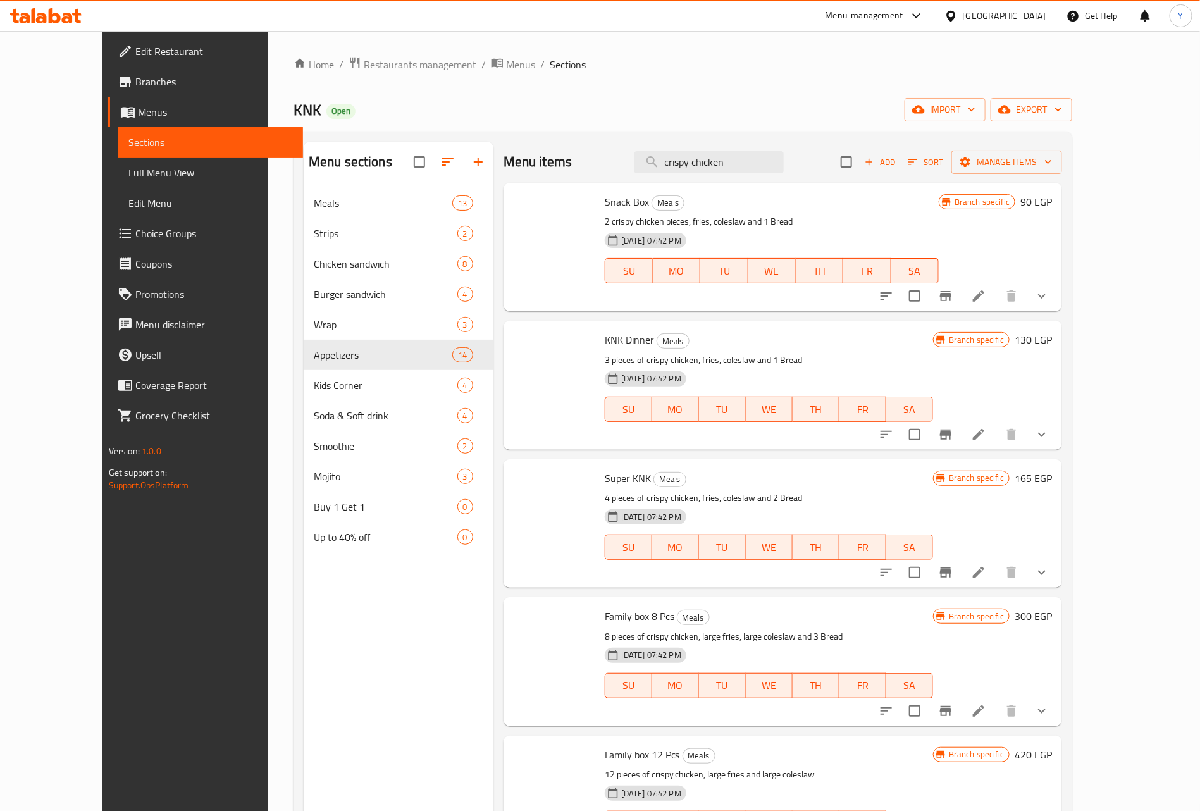
type input "crispy chicken"
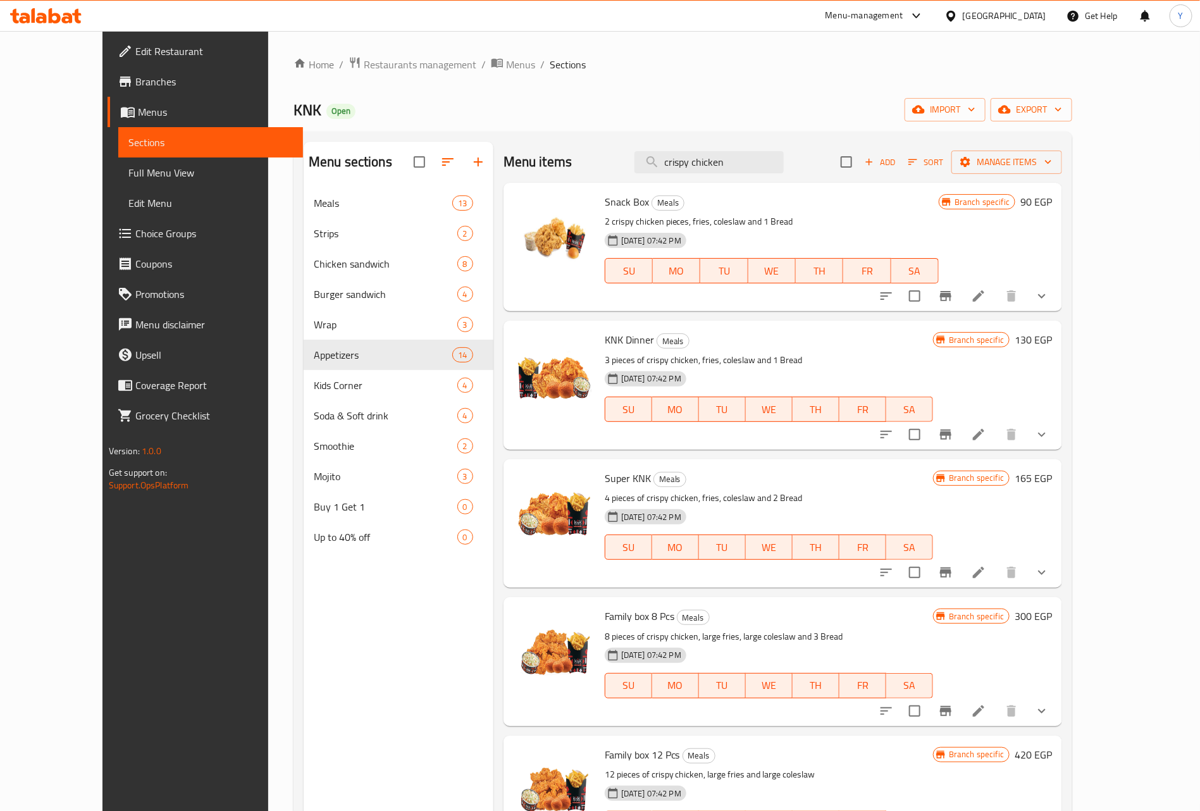
drag, startPoint x: 769, startPoint y: 171, endPoint x: 528, endPoint y: 139, distance: 243.3
click at [530, 139] on div "Menu sections Meals 13 Strips 2 Chicken sandwich 8 Burger sandwich 4 Wrap 3 App…" at bounding box center [683, 547] width 779 height 831
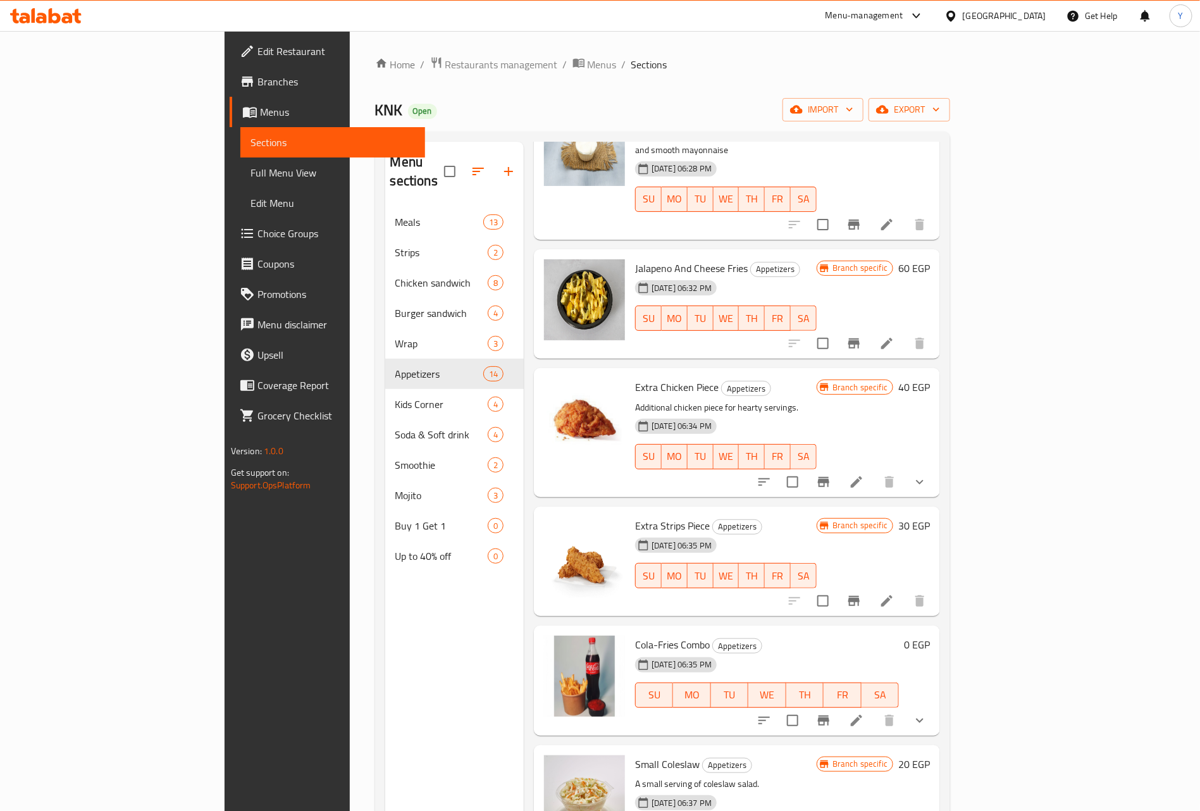
scroll to position [380, 0]
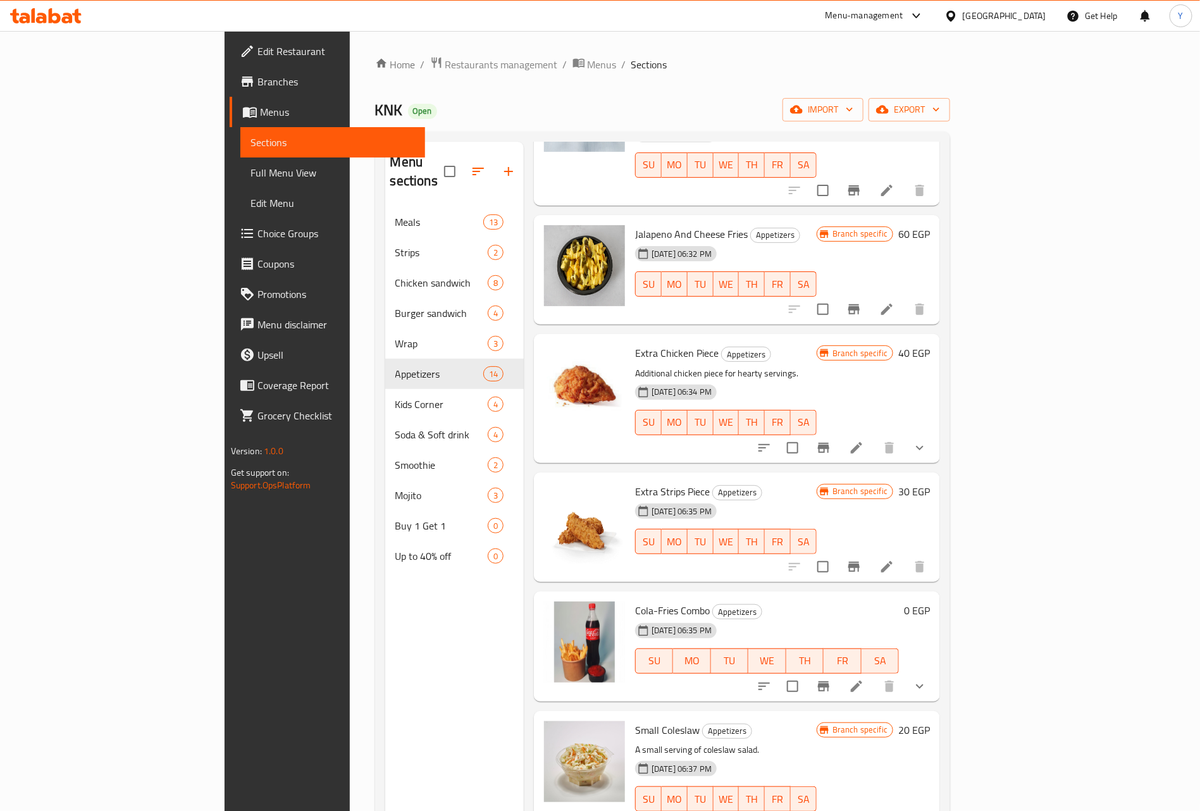
click at [636, 339] on div "Extra Chicken Piece Appetizers Additional chicken piece for hearty servings. 16…" at bounding box center [726, 398] width 192 height 118
click at [636, 344] on span "Extra Chicken Piece" at bounding box center [677, 353] width 84 height 19
drag, startPoint x: 636, startPoint y: 319, endPoint x: 611, endPoint y: 317, distance: 24.8
click at [635, 344] on span "Extra Chicken Piece" at bounding box center [677, 353] width 84 height 19
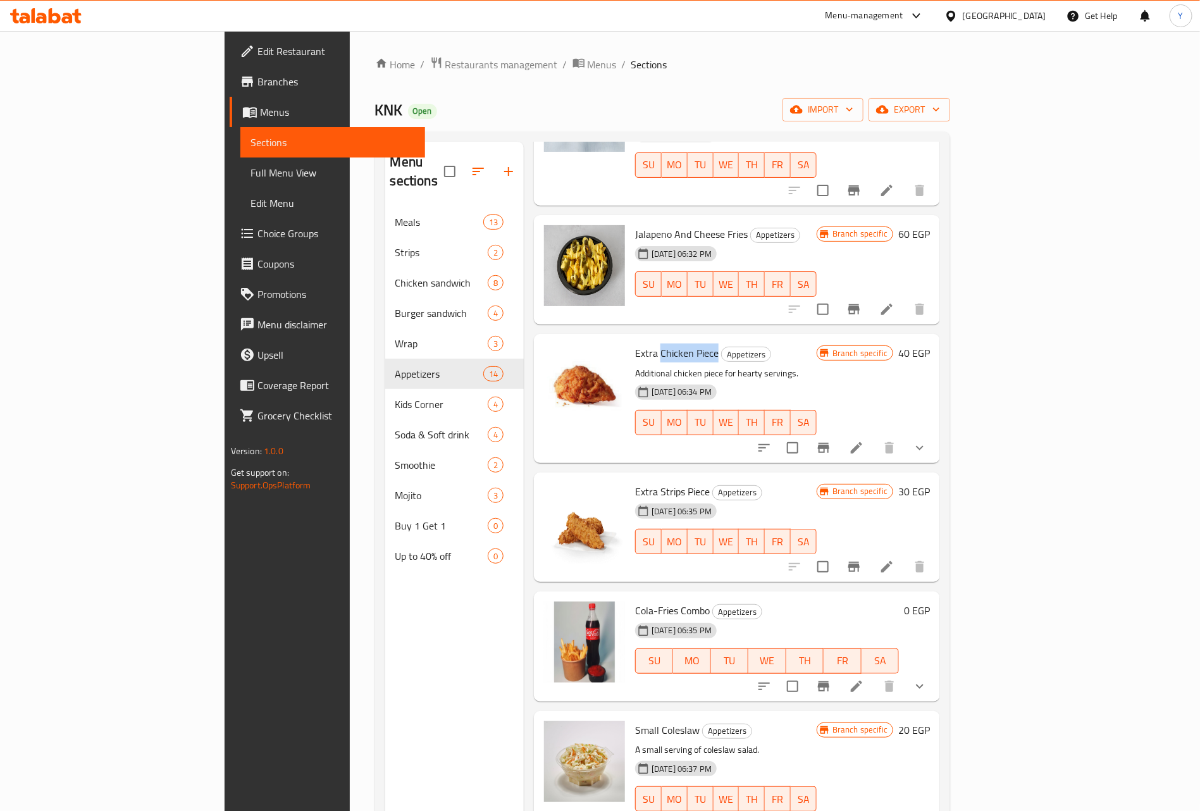
drag, startPoint x: 619, startPoint y: 316, endPoint x: 642, endPoint y: 316, distance: 23.4
click at [642, 344] on span "Extra Chicken Piece" at bounding box center [677, 353] width 84 height 19
click at [635, 344] on span "Extra Chicken Piece" at bounding box center [677, 353] width 84 height 19
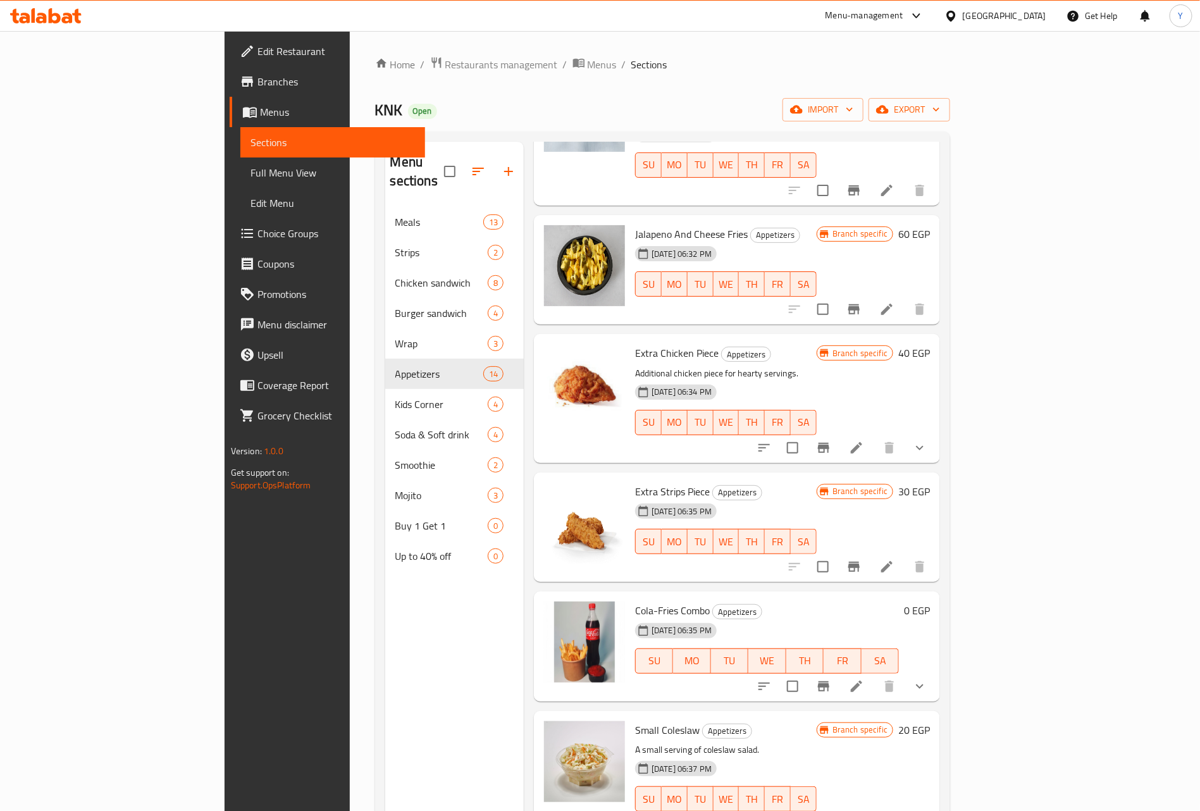
click at [635, 344] on span "Extra Chicken Piece" at bounding box center [677, 353] width 84 height 19
click at [635, 482] on span "Extra Strips Piece" at bounding box center [672, 491] width 75 height 19
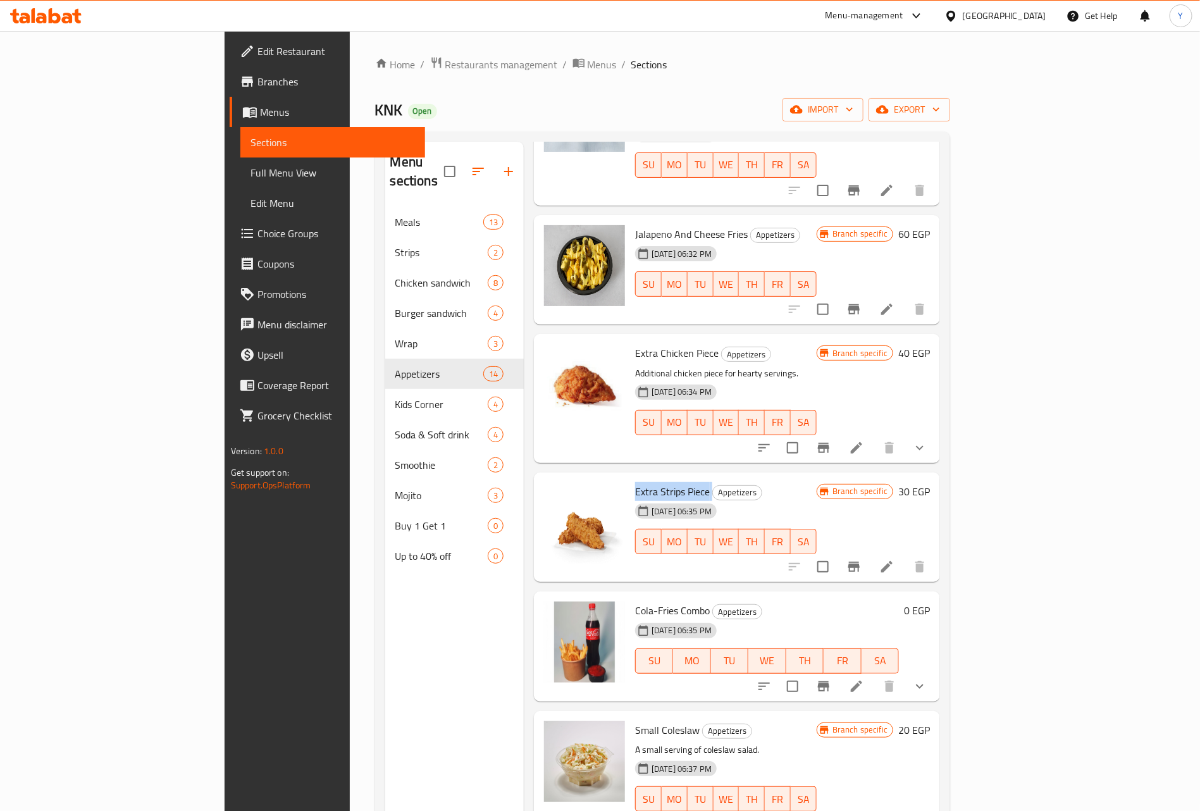
click at [635, 482] on span "Extra Strips Piece" at bounding box center [672, 491] width 75 height 19
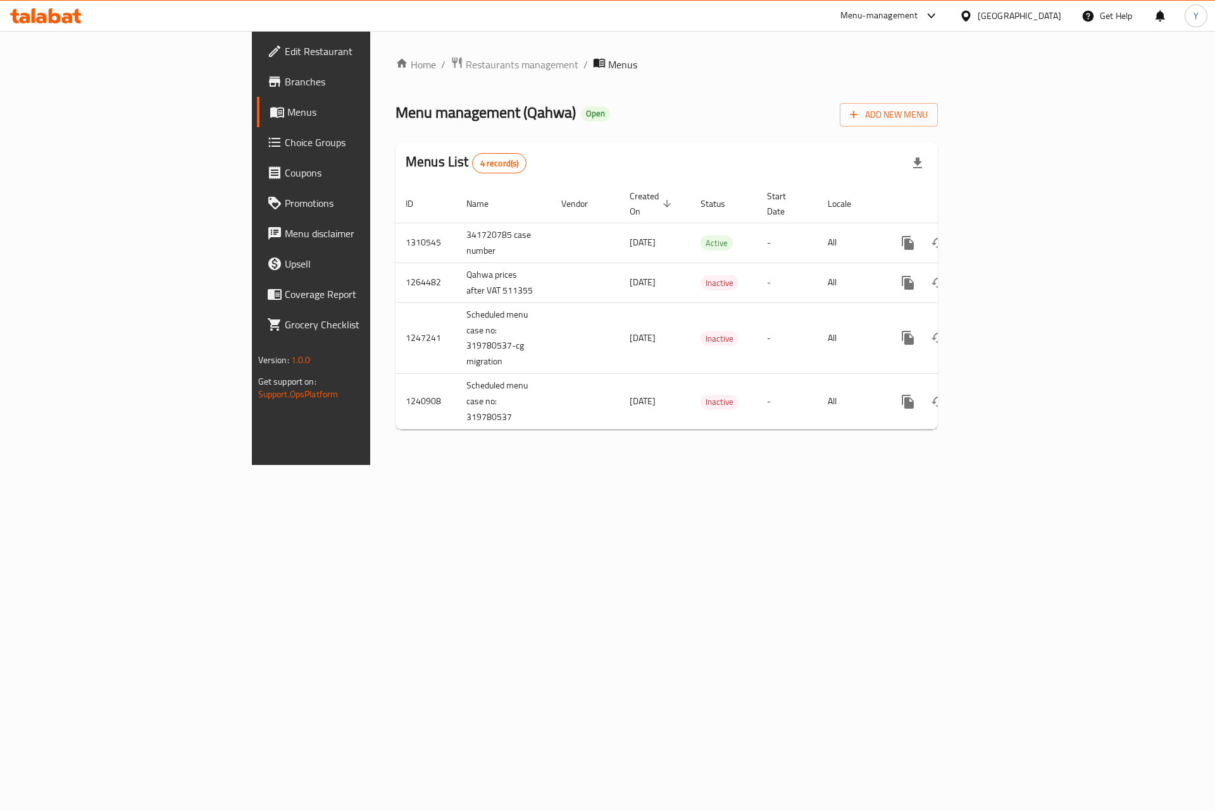
click at [285, 74] on span "Branches" at bounding box center [365, 81] width 160 height 15
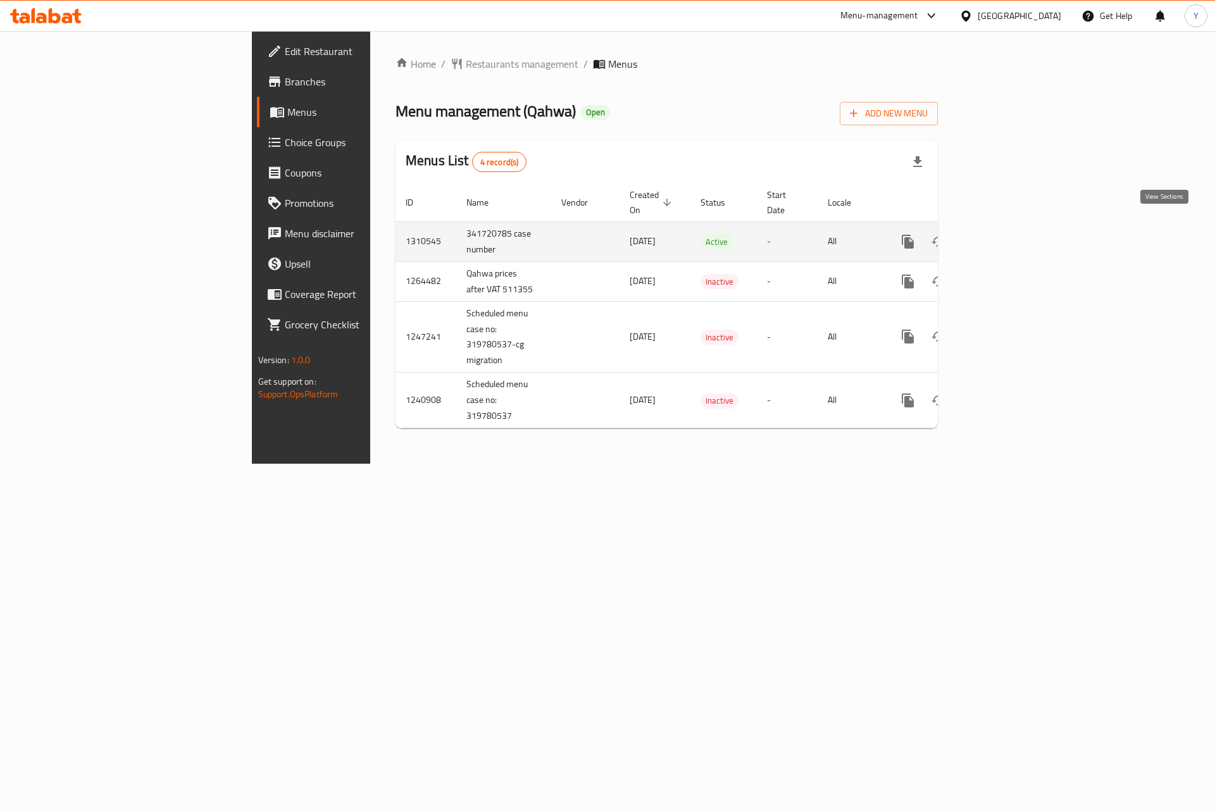
click at [1014, 234] on link "enhanced table" at bounding box center [999, 242] width 30 height 30
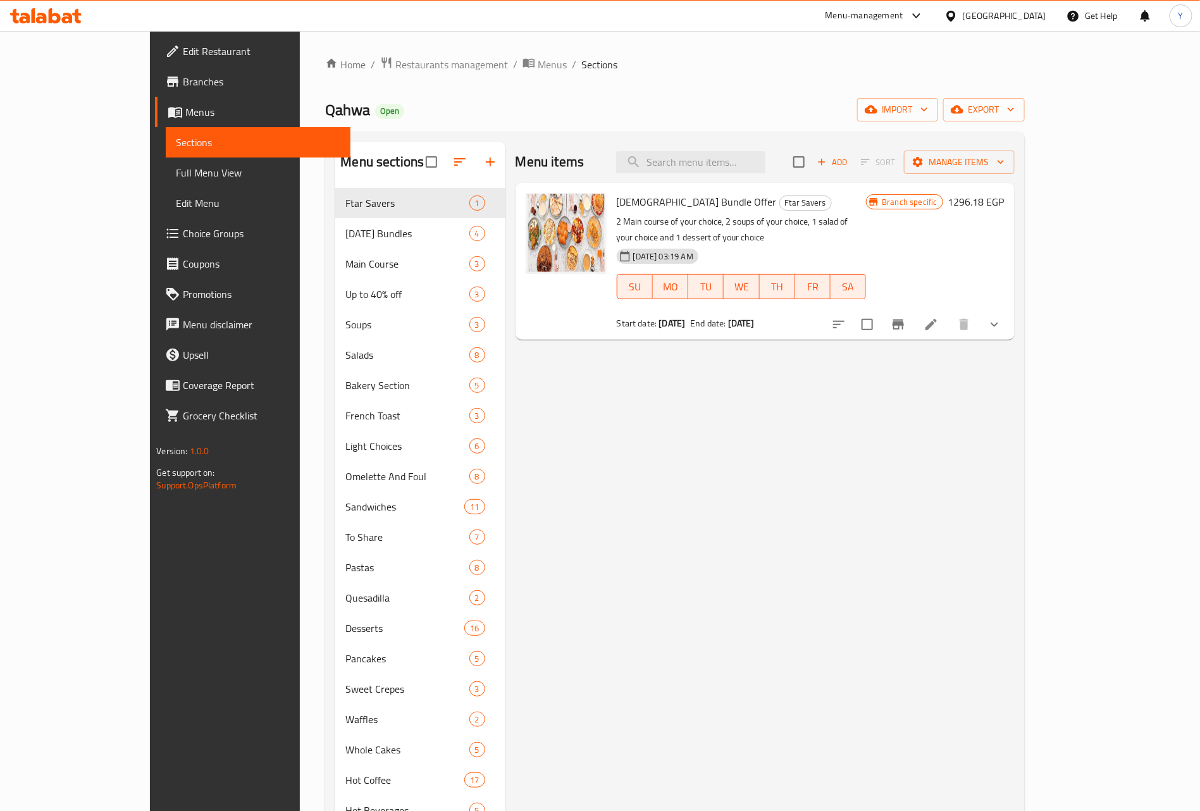
click at [155, 89] on link "Branches" at bounding box center [253, 81] width 196 height 30
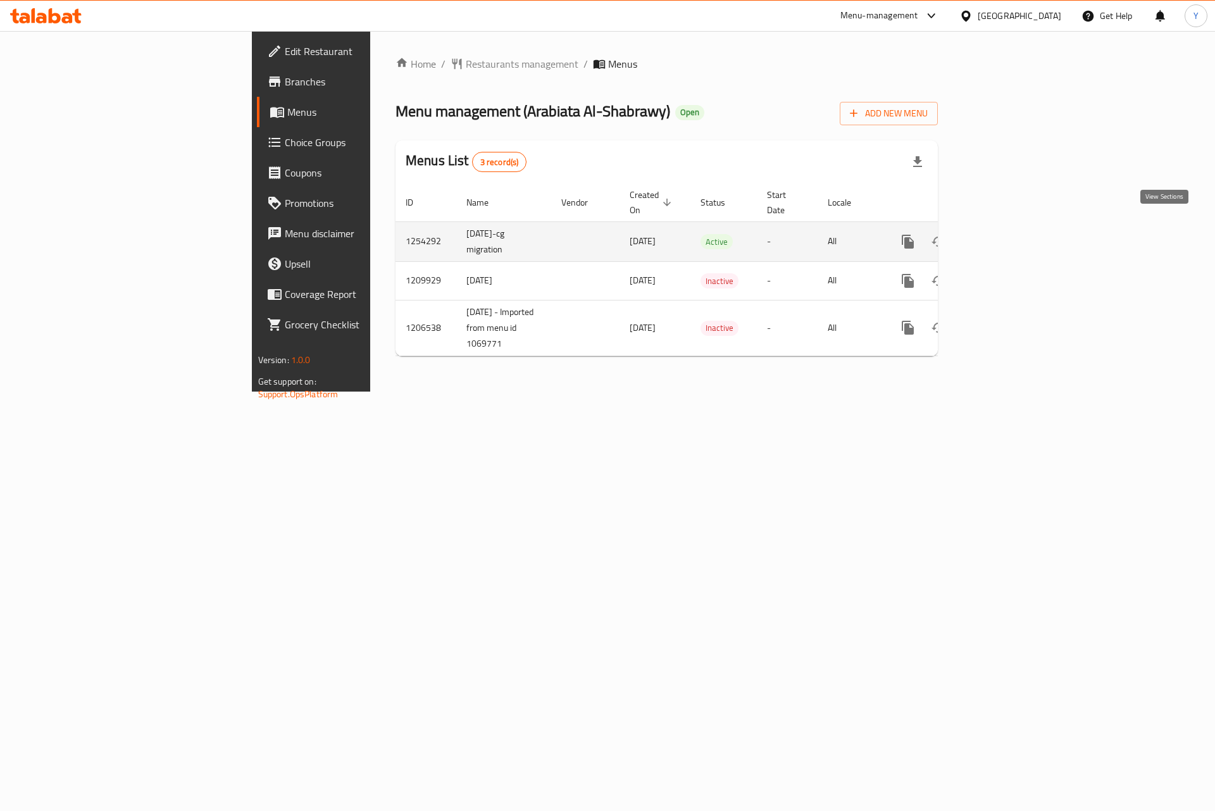
click at [1007, 234] on icon "enhanced table" at bounding box center [999, 241] width 15 height 15
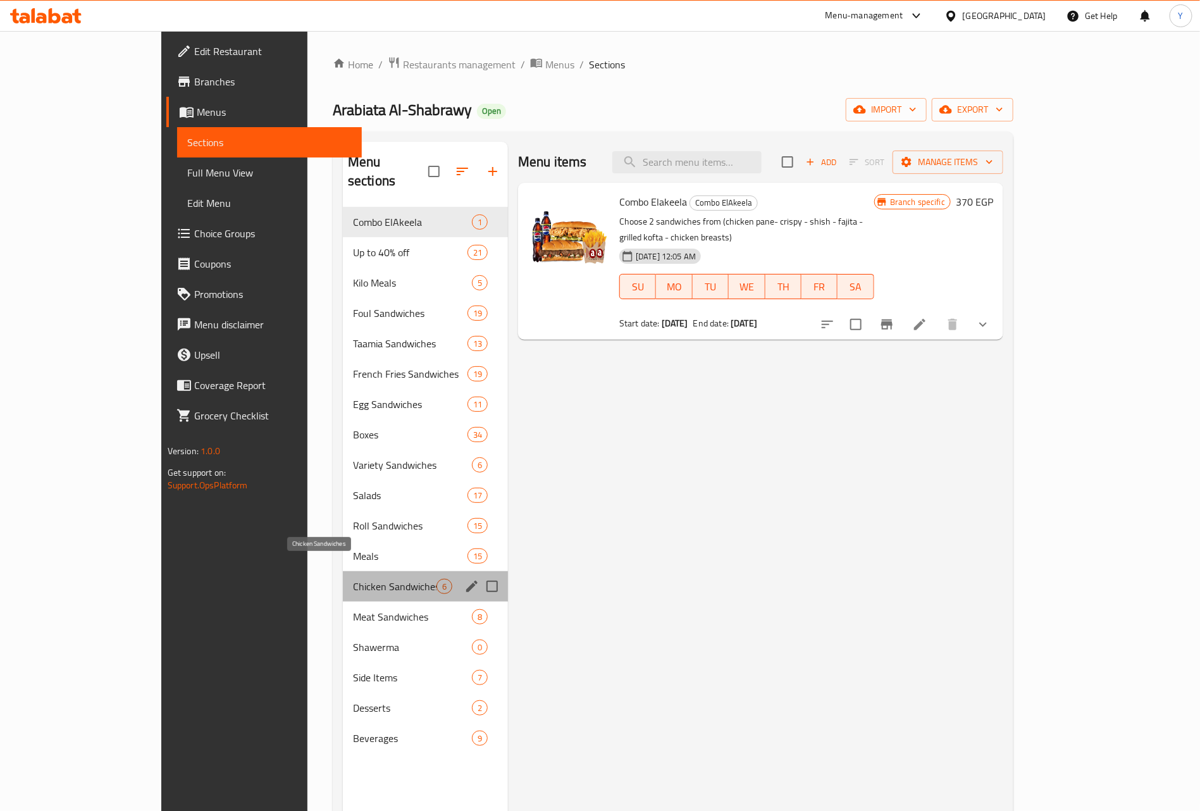
click at [353, 579] on span "Chicken Sandwiches" at bounding box center [395, 586] width 84 height 15
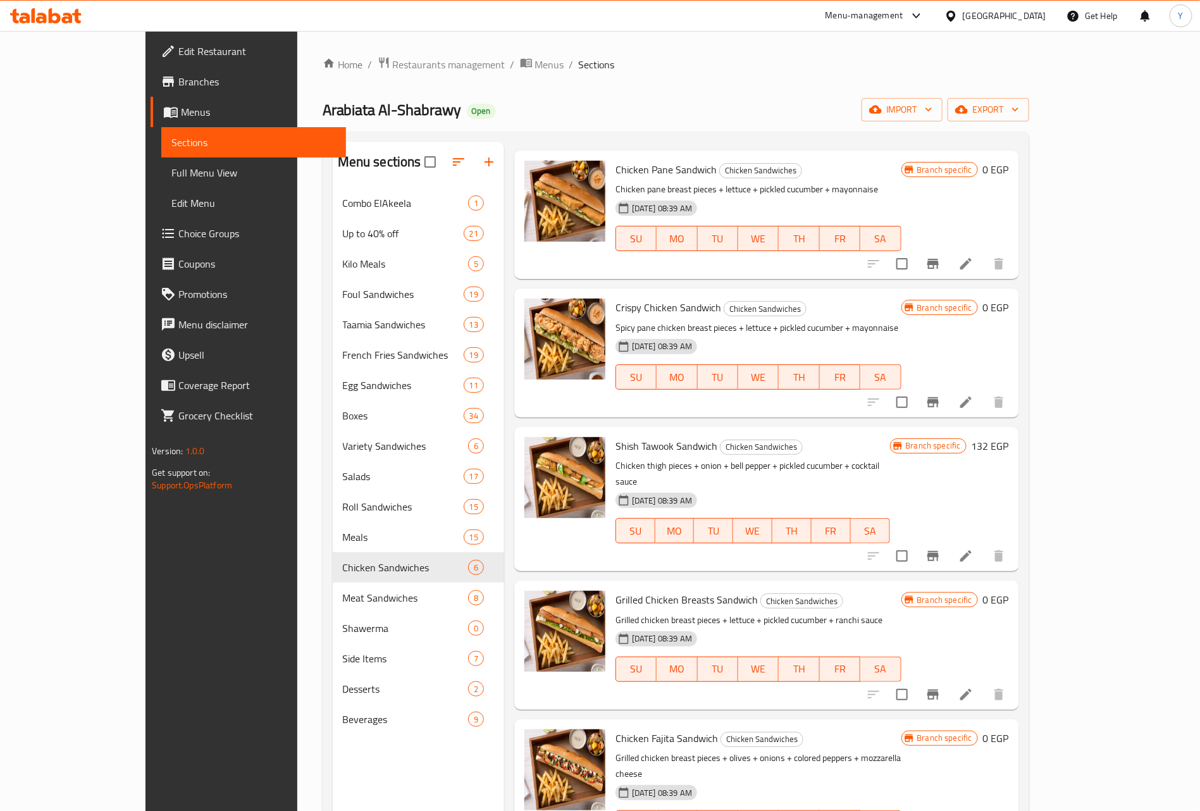
scroll to position [49, 0]
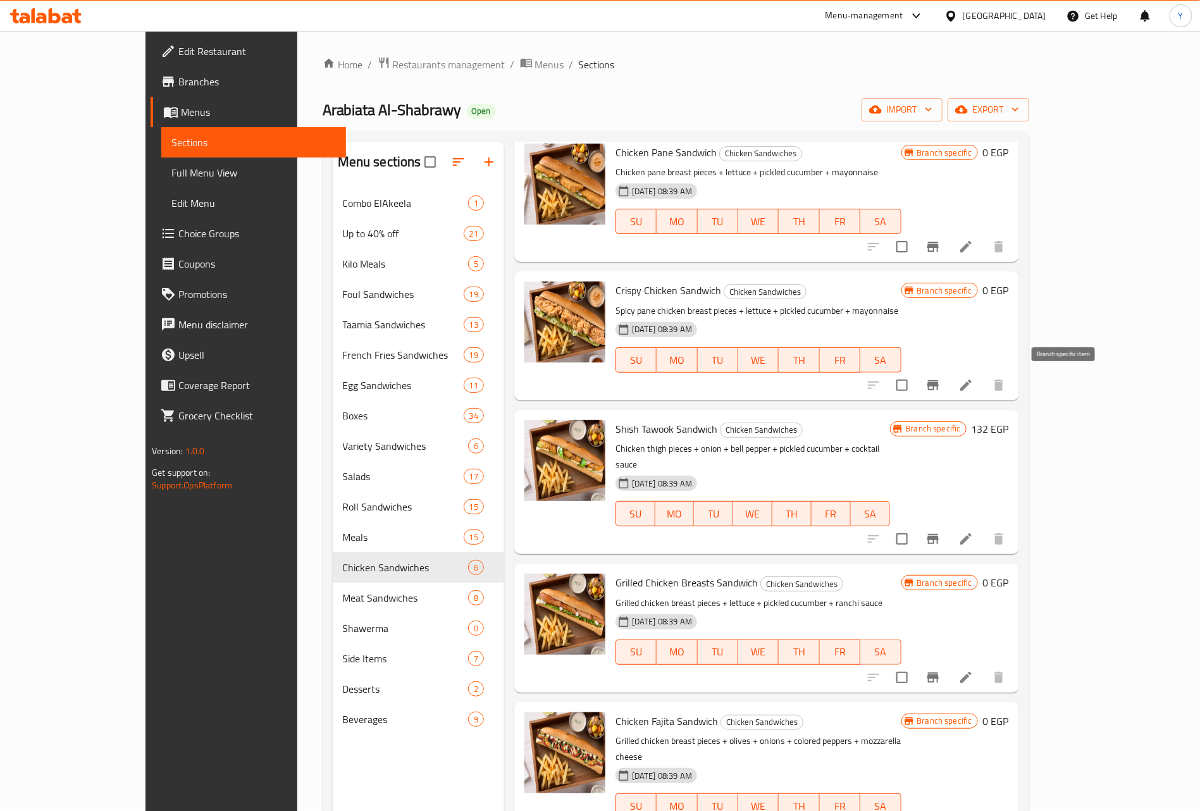
click at [939, 389] on icon "Branch-specific-item" at bounding box center [933, 385] width 11 height 10
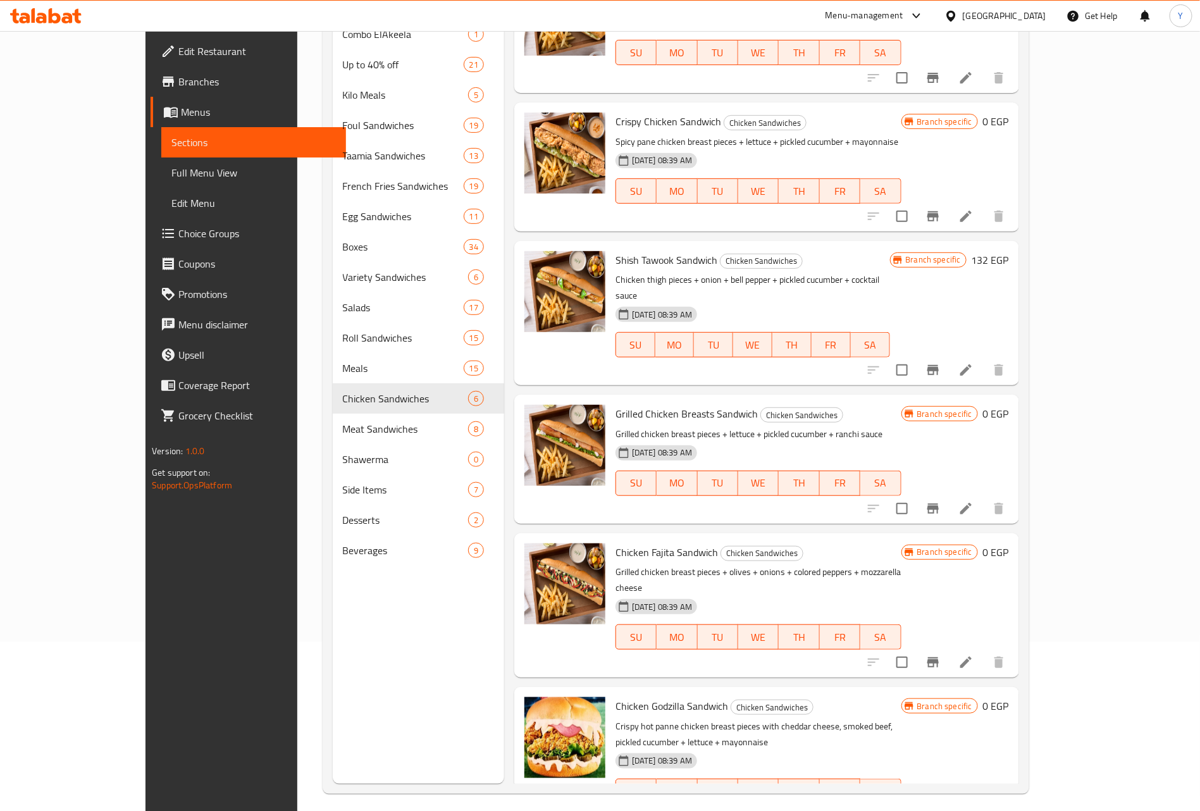
scroll to position [177, 0]
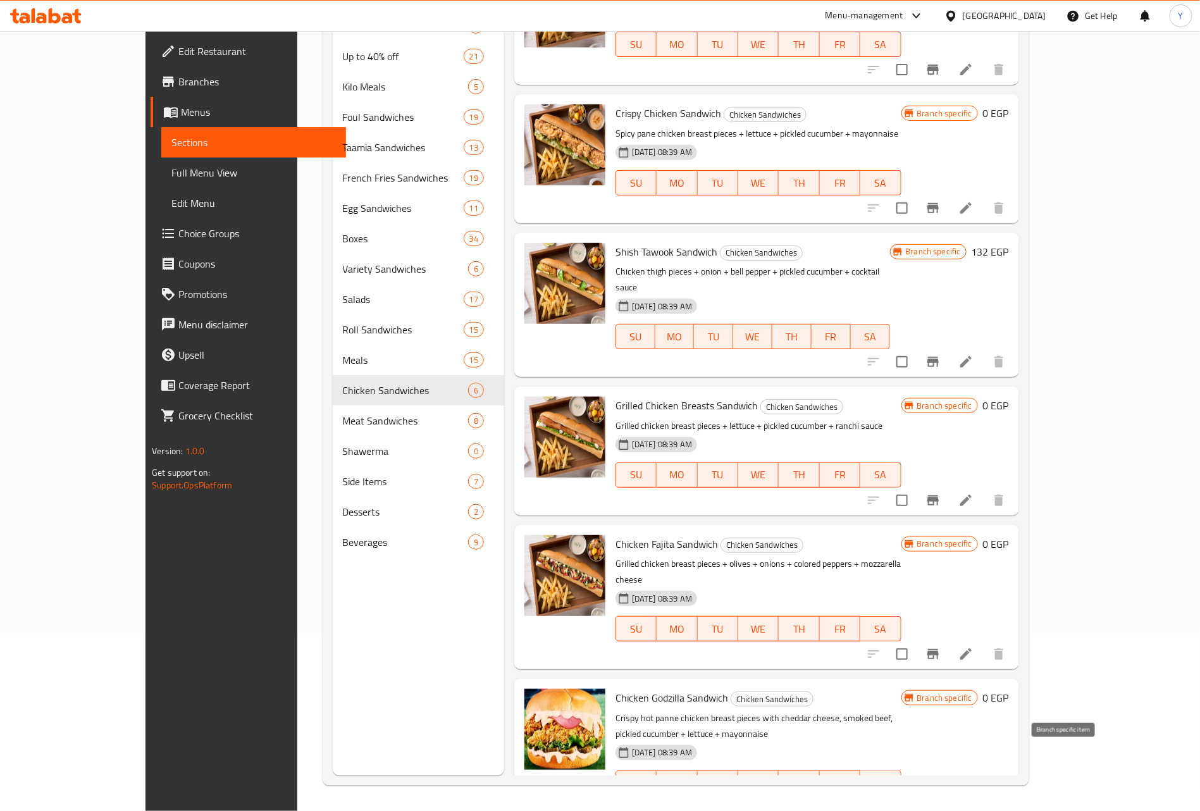
click at [941, 801] on icon "Branch-specific-item" at bounding box center [933, 808] width 15 height 15
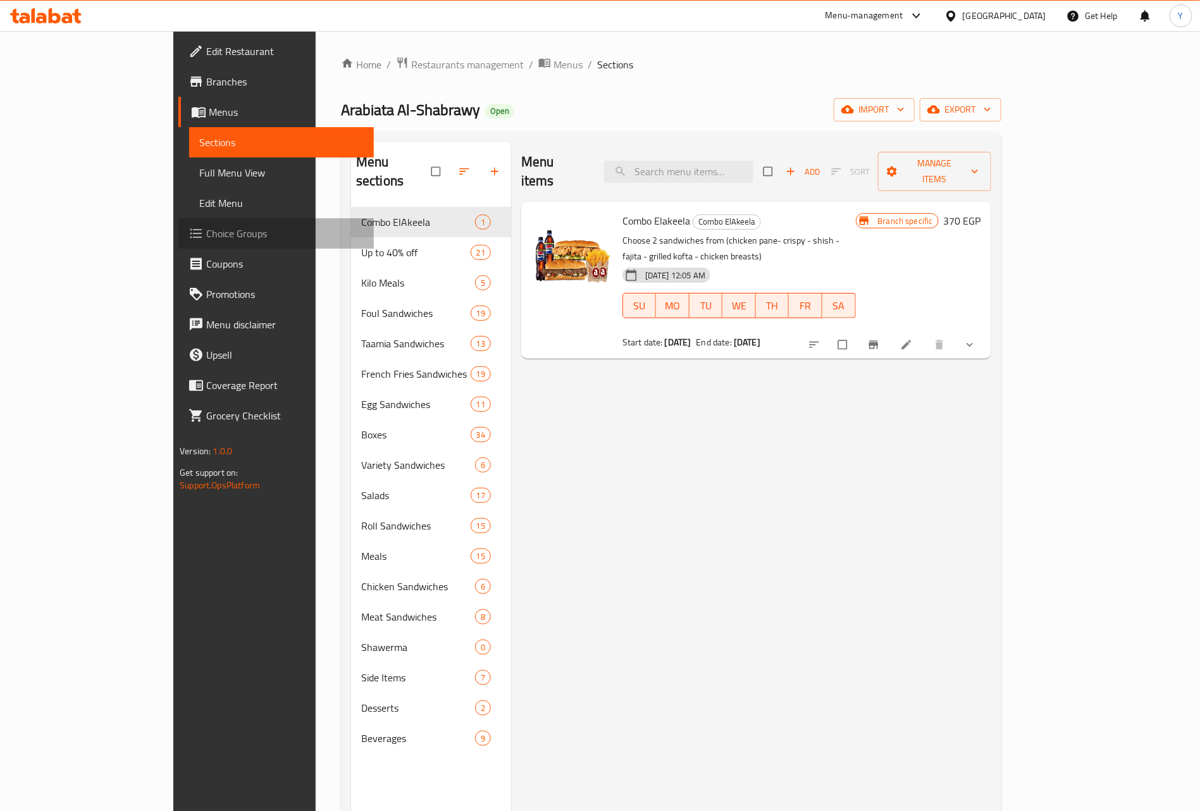
click at [178, 224] on link "Choice Groups" at bounding box center [276, 233] width 196 height 30
